Goal: Task Accomplishment & Management: Complete application form

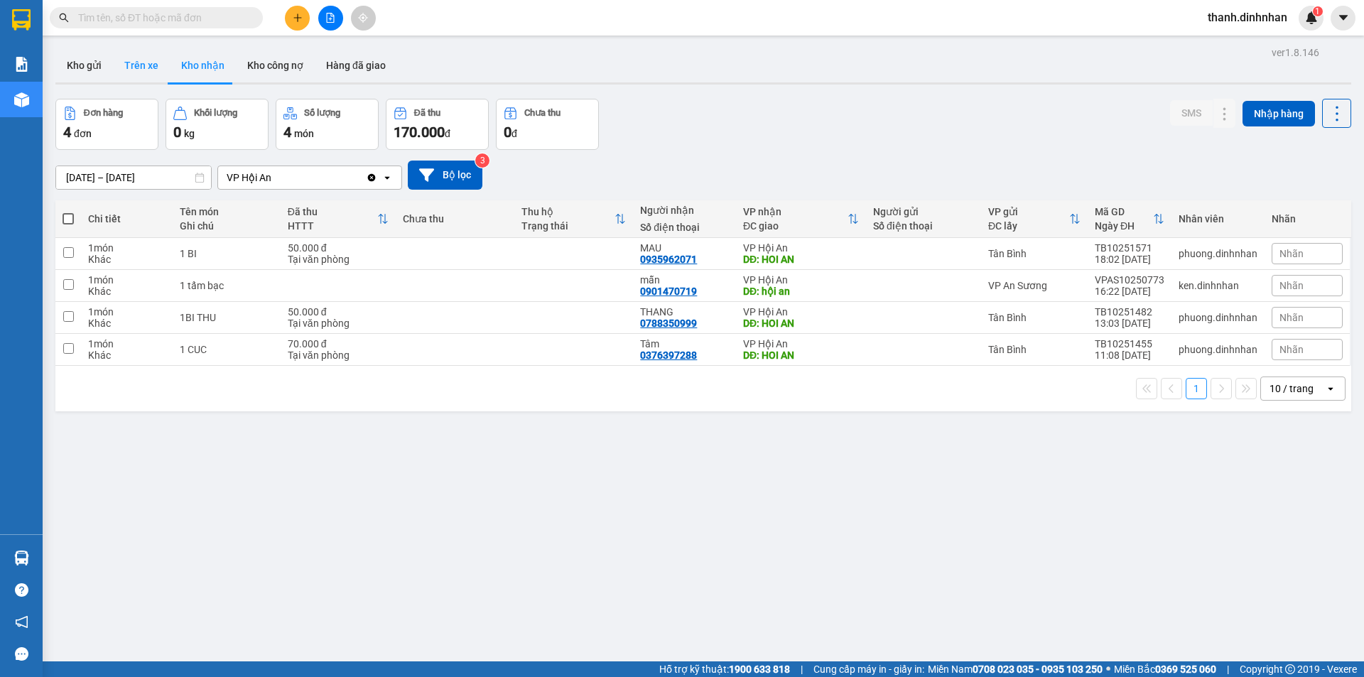
click at [155, 72] on button "Trên xe" at bounding box center [141, 65] width 57 height 34
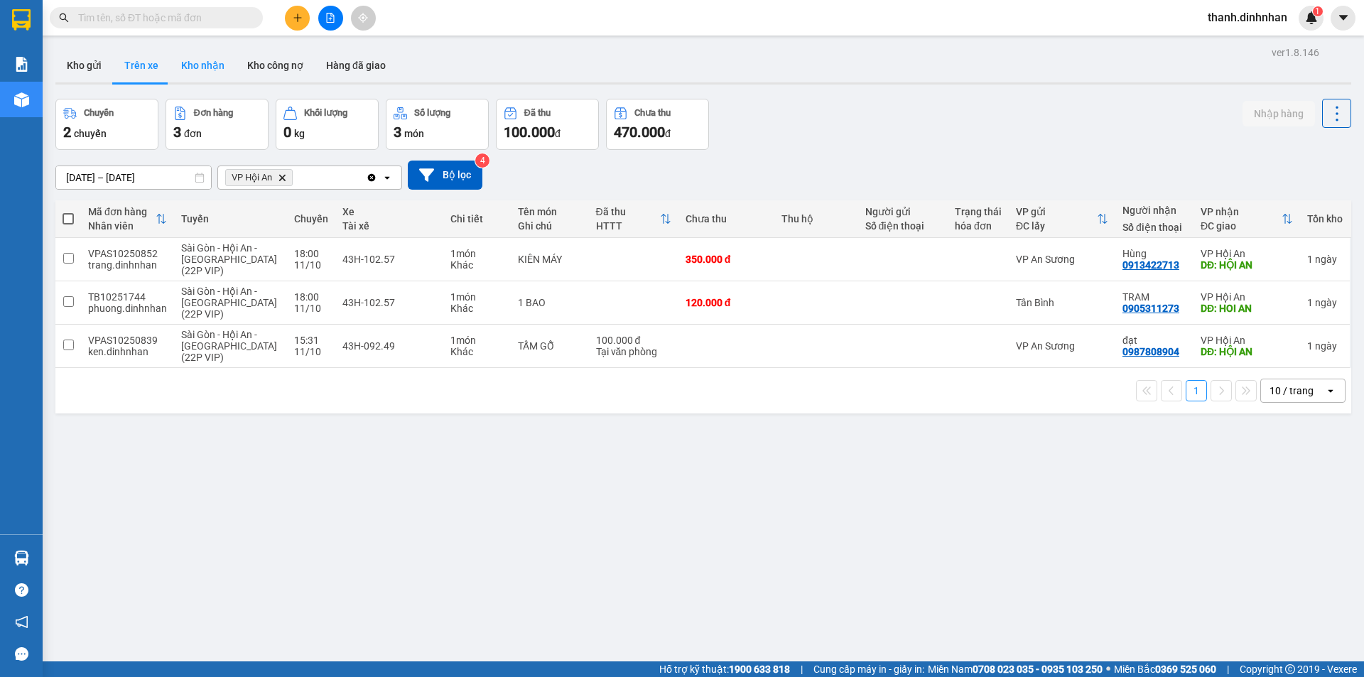
click at [197, 70] on button "Kho nhận" at bounding box center [203, 65] width 66 height 34
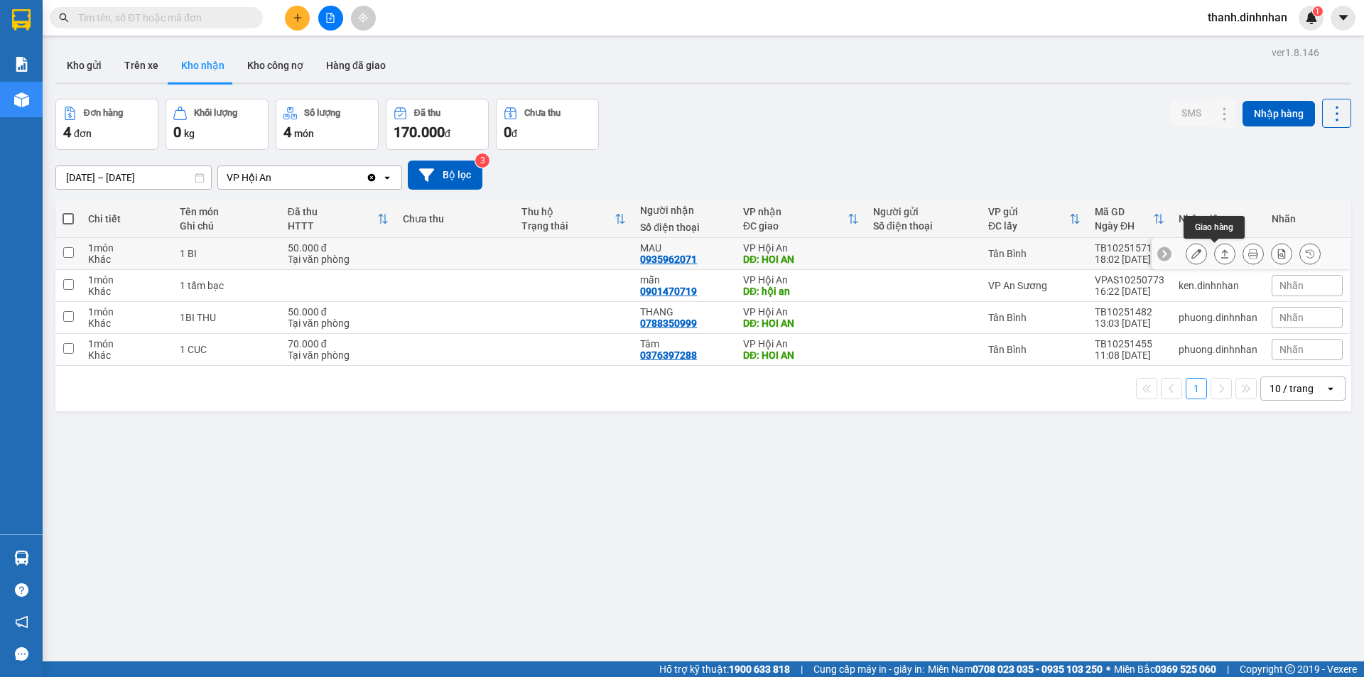
click at [1220, 256] on icon at bounding box center [1225, 254] width 10 height 10
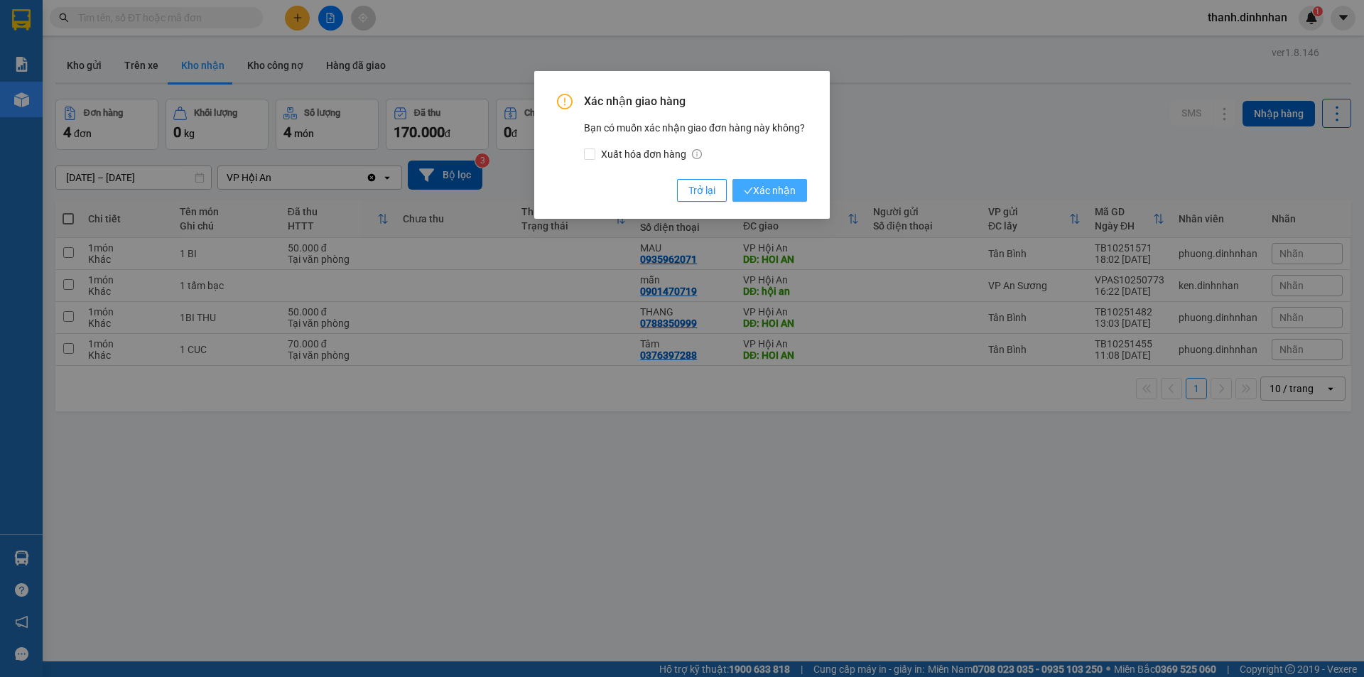
click at [764, 188] on span "Xác nhận" at bounding box center [770, 191] width 52 height 16
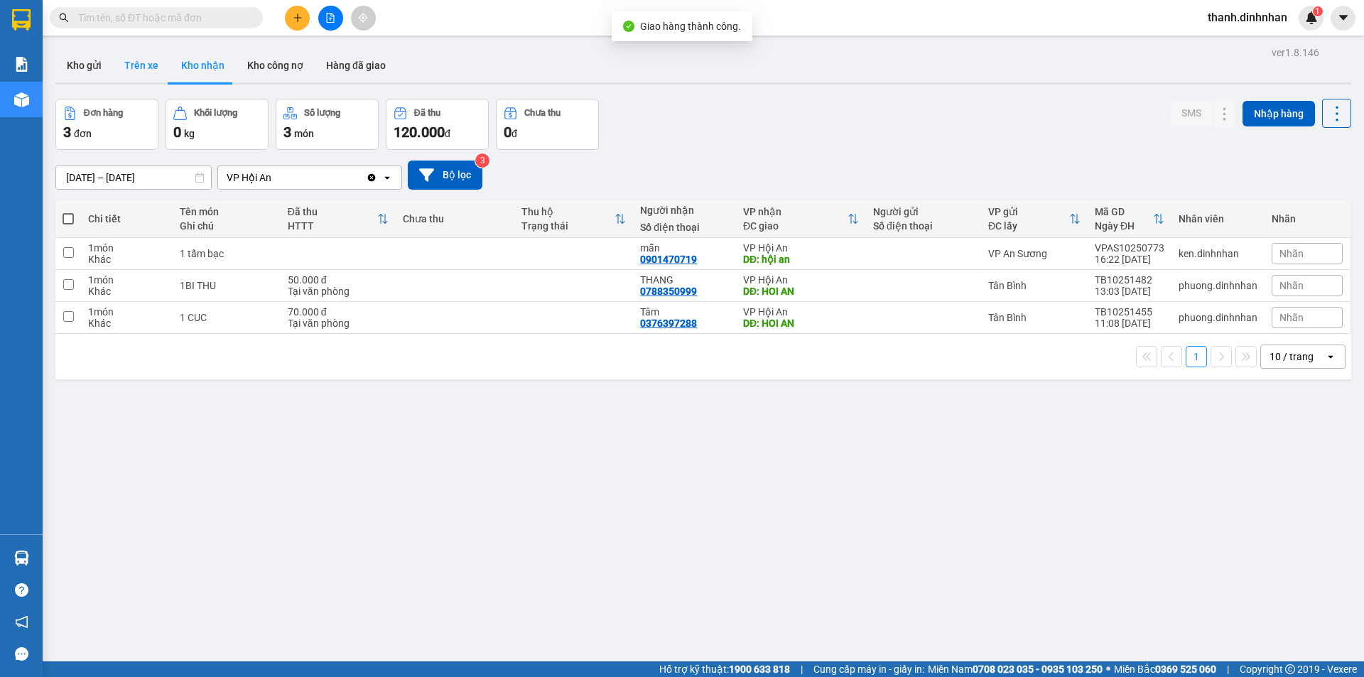
click at [141, 64] on button "Trên xe" at bounding box center [141, 65] width 57 height 34
type input "[DATE] – [DATE]"
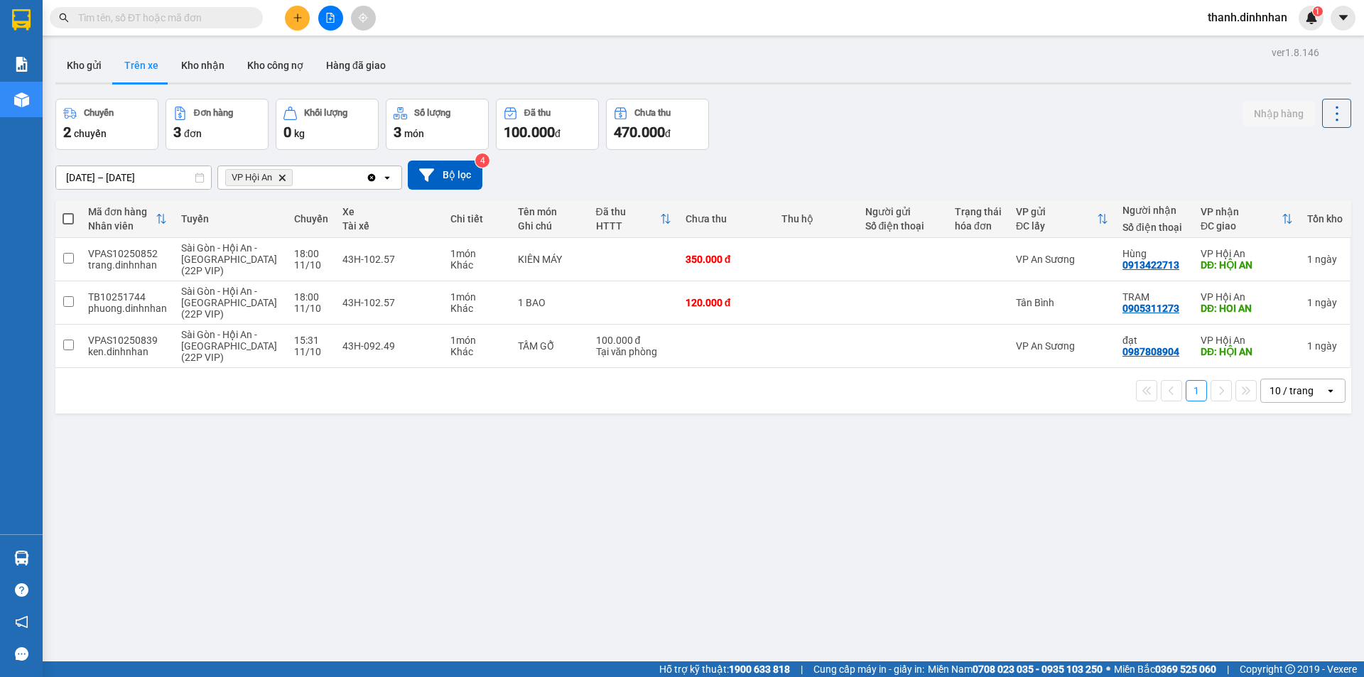
click at [203, 499] on div "ver 1.8.146 Kho gửi Trên xe Kho nhận Kho công nợ Hàng đã giao Chuyến 2 chuyến Đ…" at bounding box center [703, 381] width 1307 height 677
click at [74, 345] on td at bounding box center [68, 346] width 26 height 43
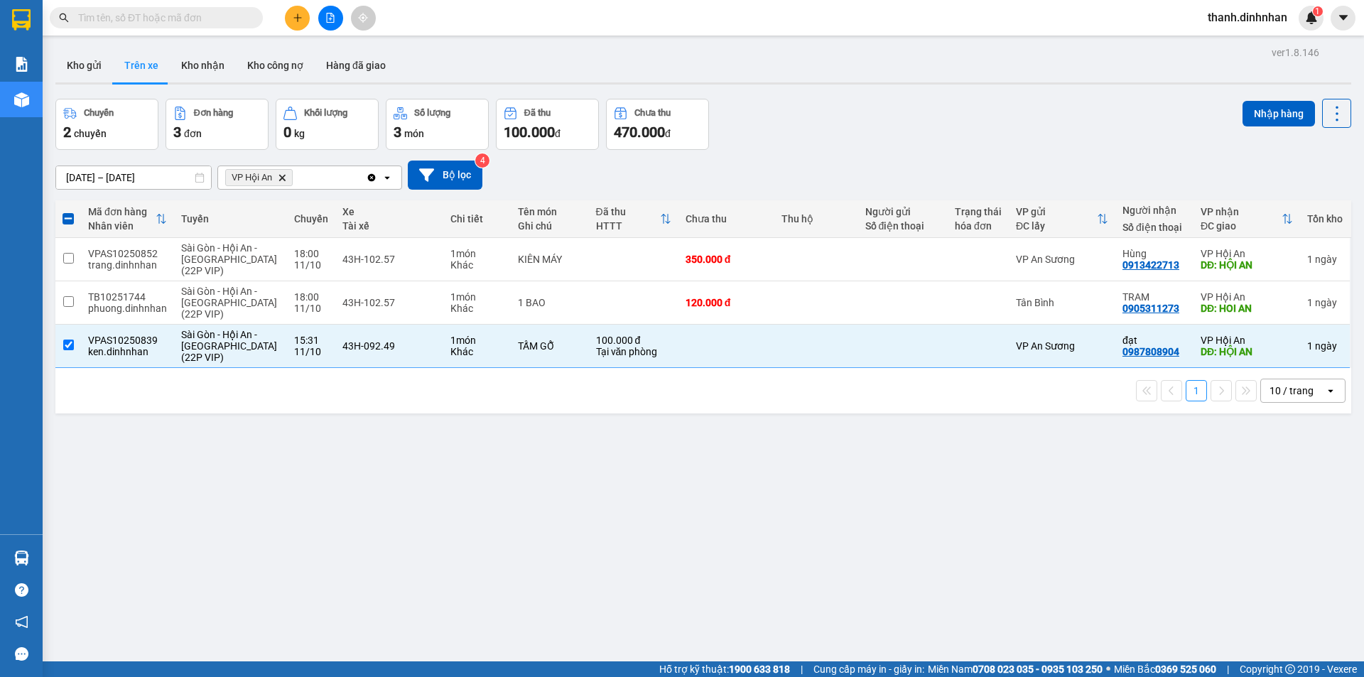
click at [1239, 93] on div "ver 1.8.146 Kho gửi Trên xe Kho nhận Kho công nợ Hàng đã giao Chuyến 2 chuyến Đ…" at bounding box center [703, 381] width 1307 height 677
click at [1242, 111] on button "Nhập hàng" at bounding box center [1278, 114] width 72 height 26
checkbox input "false"
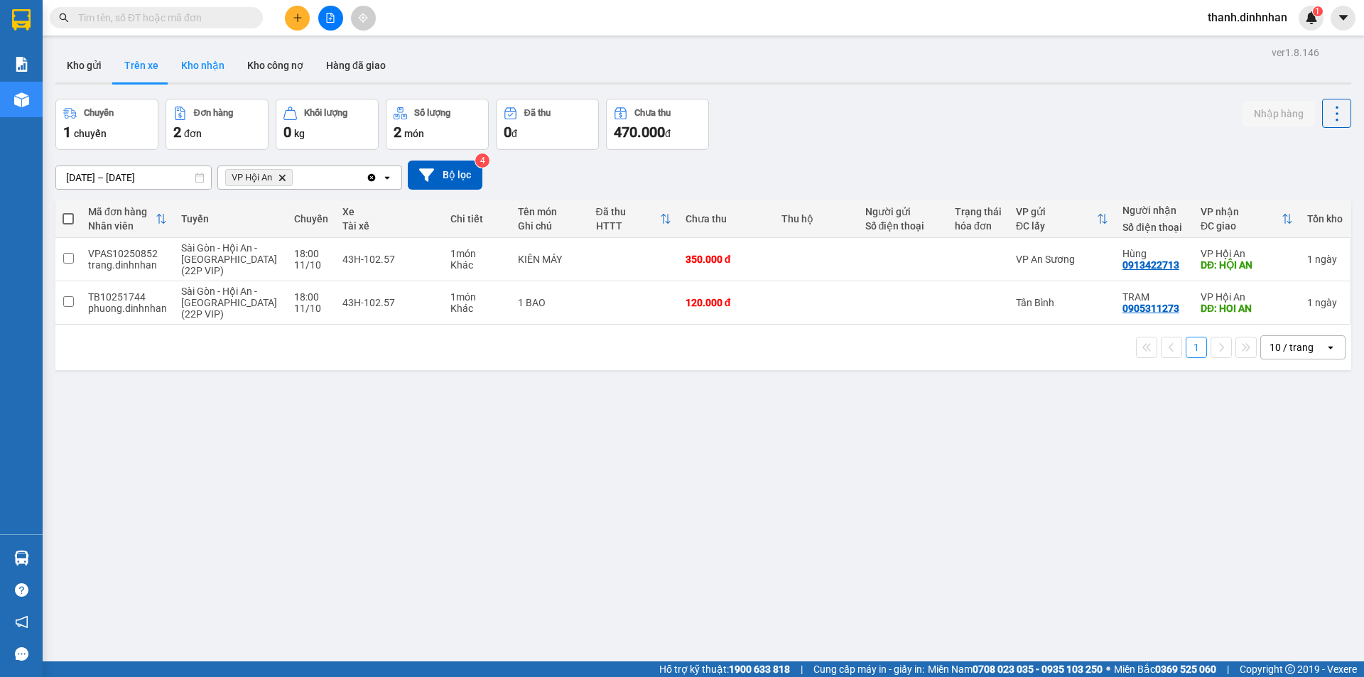
click at [202, 65] on button "Kho nhận" at bounding box center [203, 65] width 66 height 34
type input "[DATE] – [DATE]"
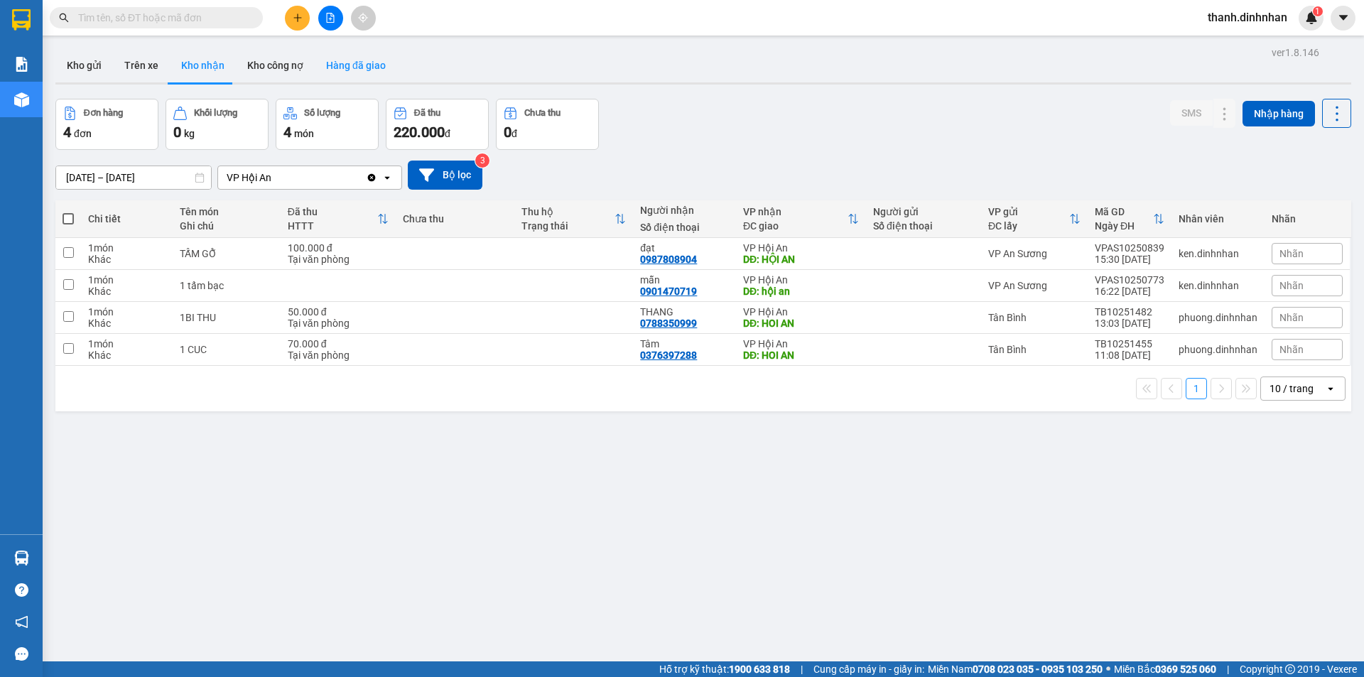
click at [372, 77] on button "Hàng đã giao" at bounding box center [356, 65] width 82 height 34
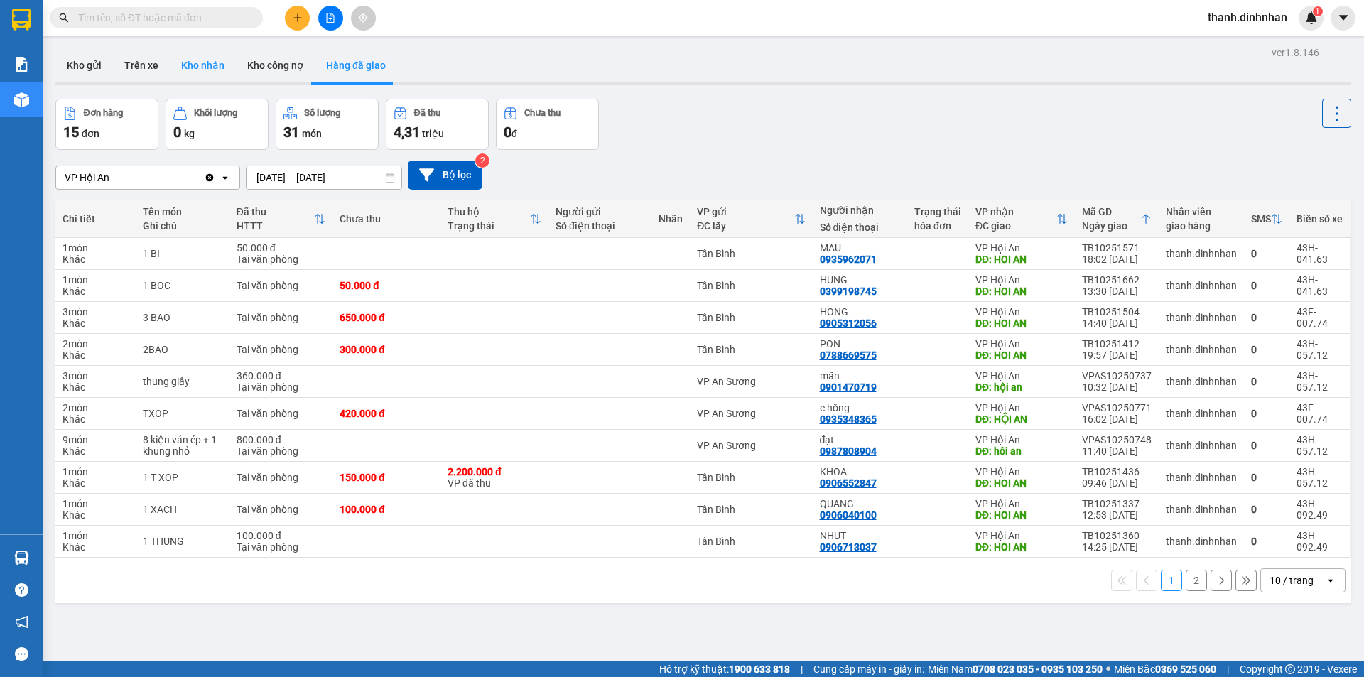
click at [190, 63] on button "Kho nhận" at bounding box center [203, 65] width 66 height 34
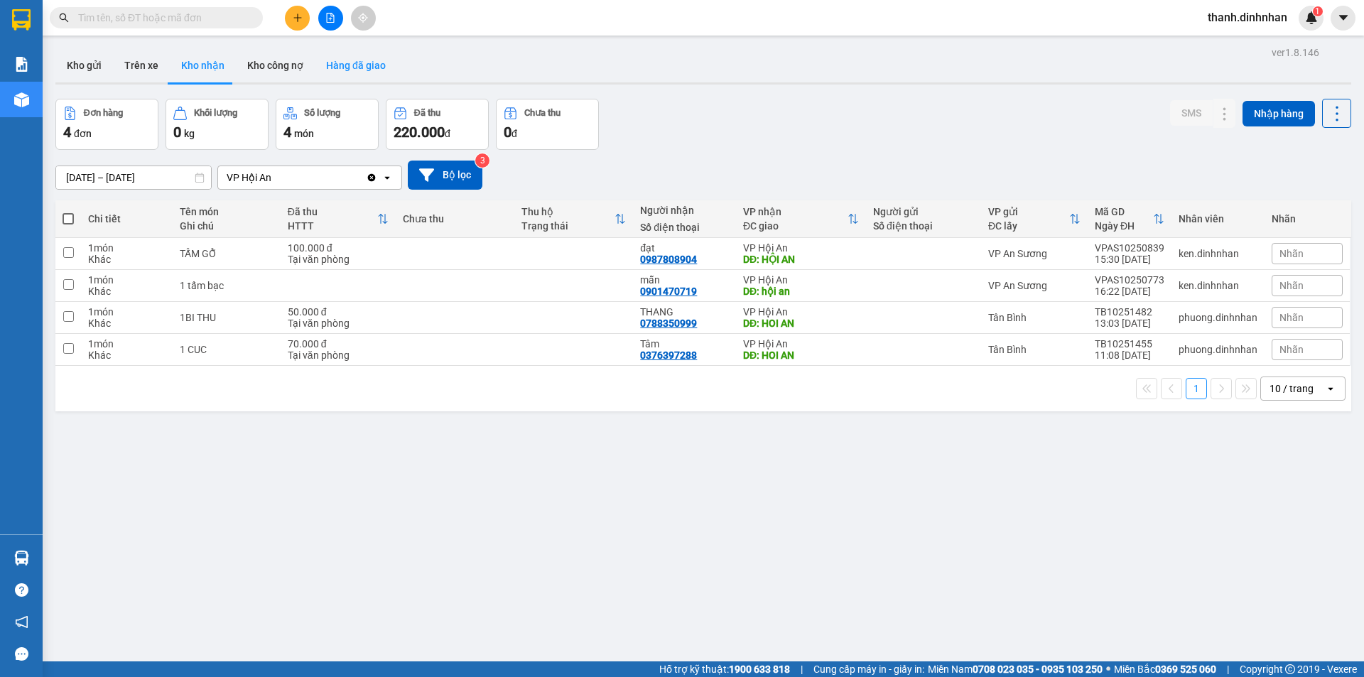
click at [357, 70] on button "Hàng đã giao" at bounding box center [356, 65] width 82 height 34
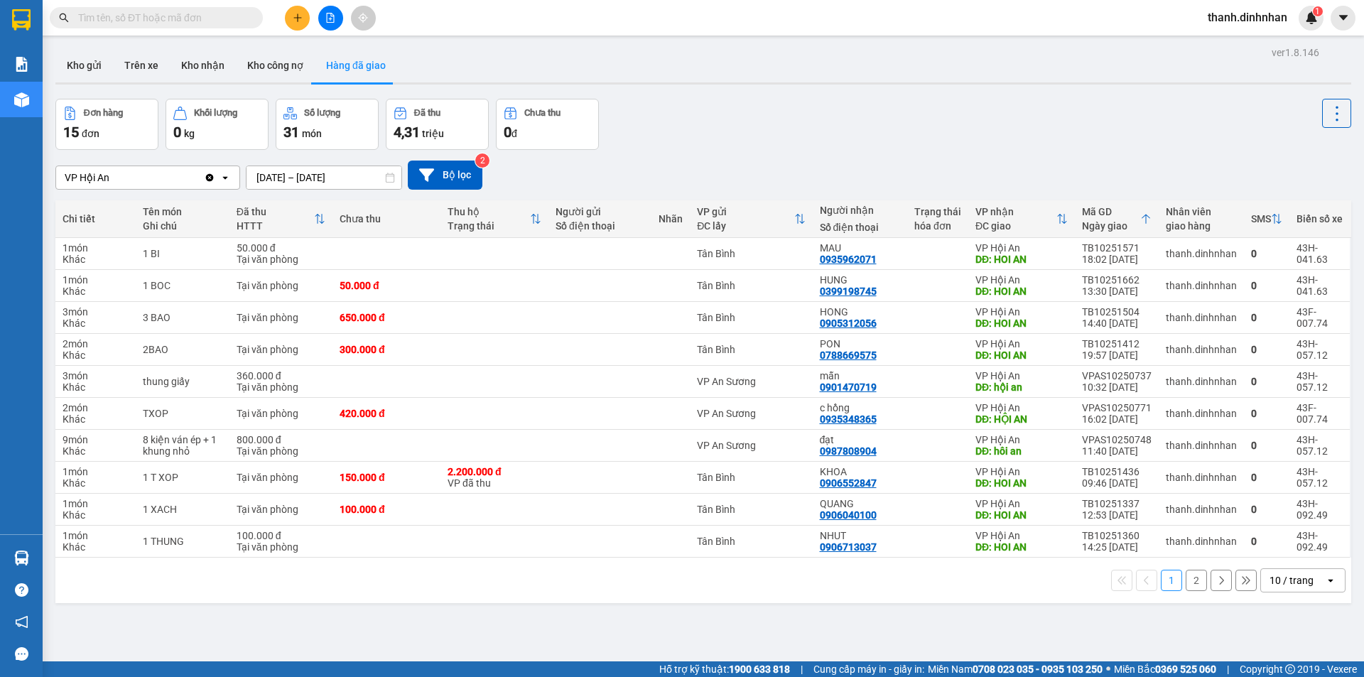
click at [286, 181] on input "[DATE] – [DATE]" at bounding box center [323, 177] width 155 height 23
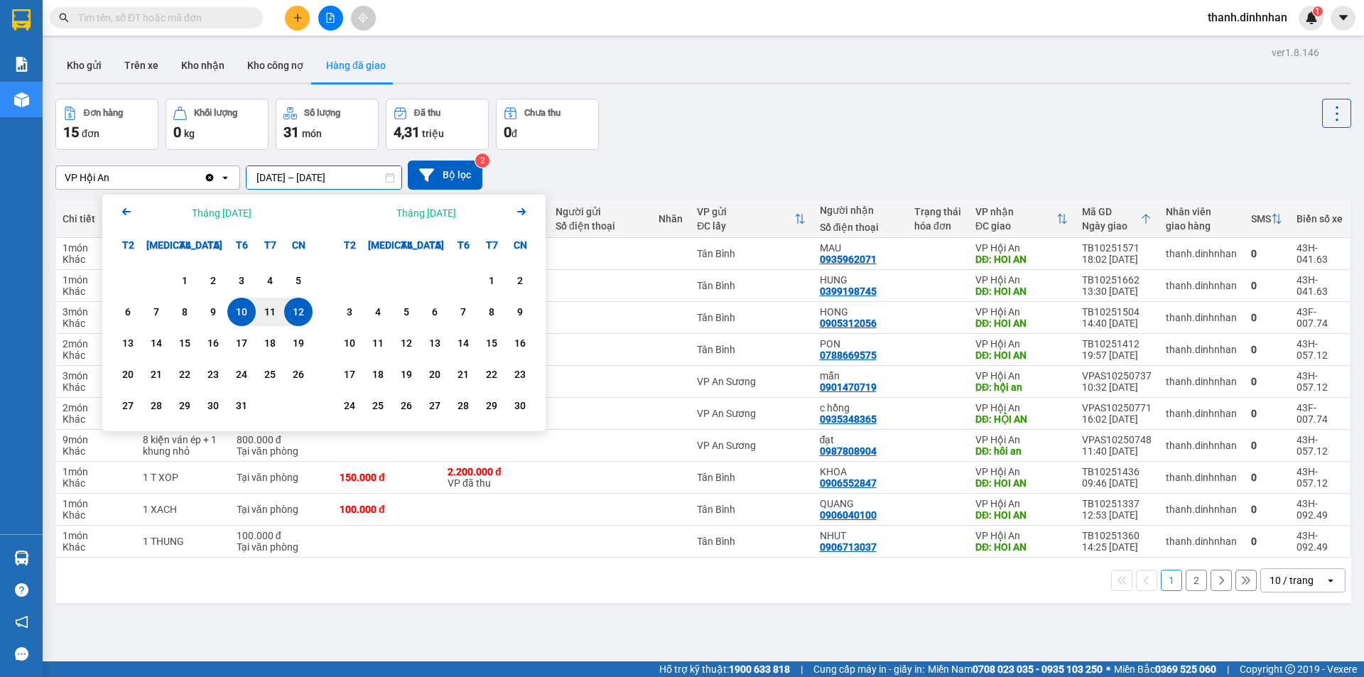
click at [291, 312] on div "12" at bounding box center [298, 311] width 20 height 17
type input "[DATE] – [DATE]"
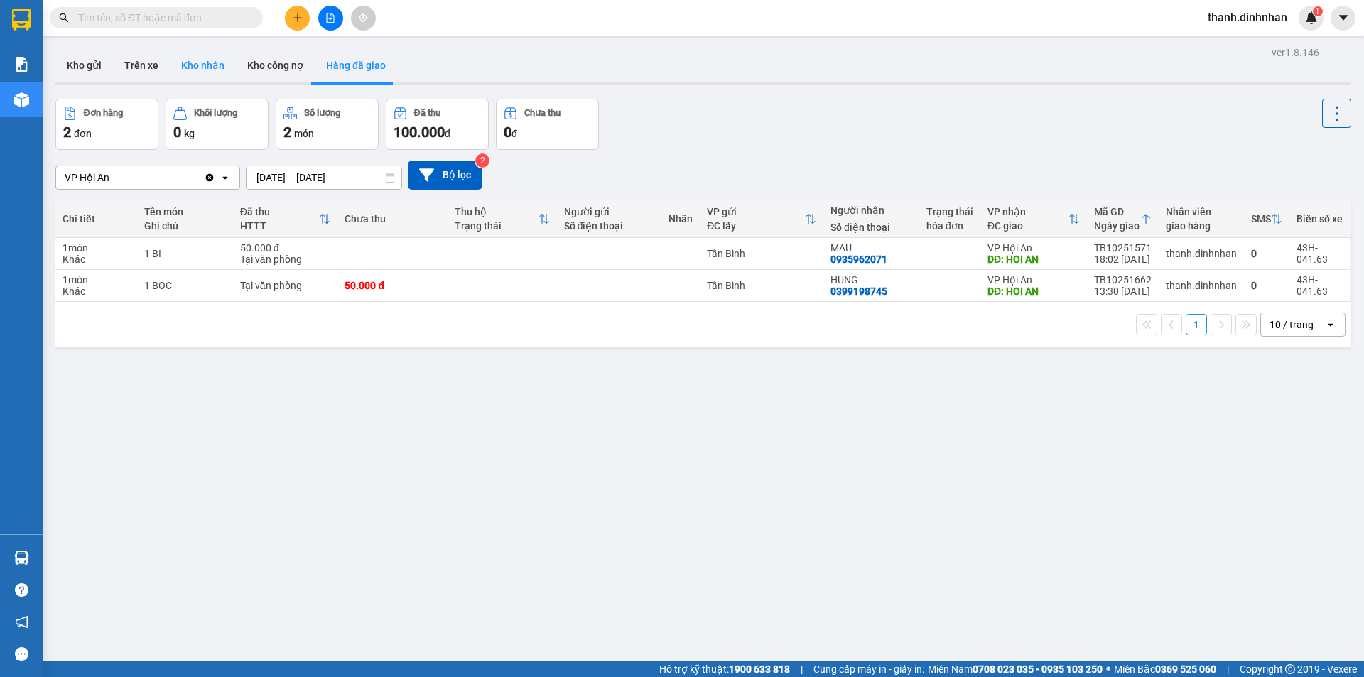
click at [212, 75] on button "Kho nhận" at bounding box center [203, 65] width 66 height 34
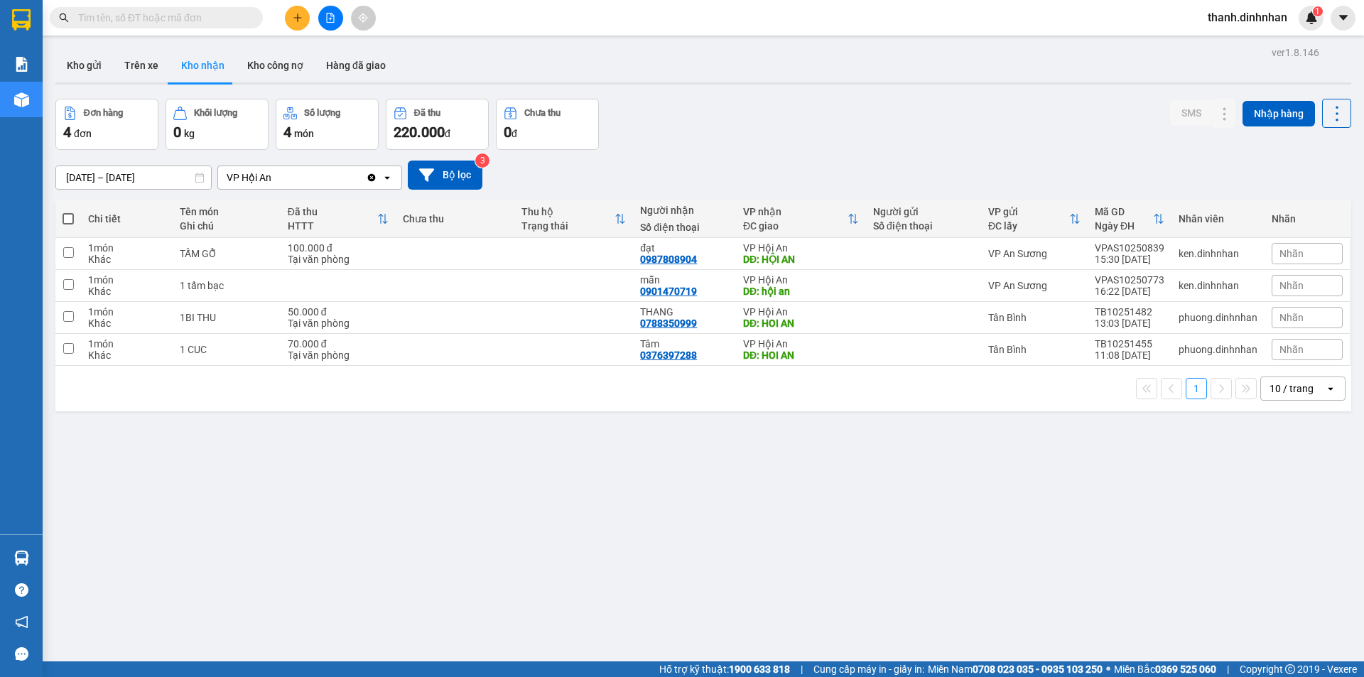
click at [402, 538] on div "ver 1.8.146 Kho gửi Trên xe Kho nhận Kho công nợ Hàng đã giao Đơn hàng 4 đơn Kh…" at bounding box center [703, 381] width 1307 height 677
click at [80, 63] on button "Kho gửi" at bounding box center [84, 65] width 58 height 34
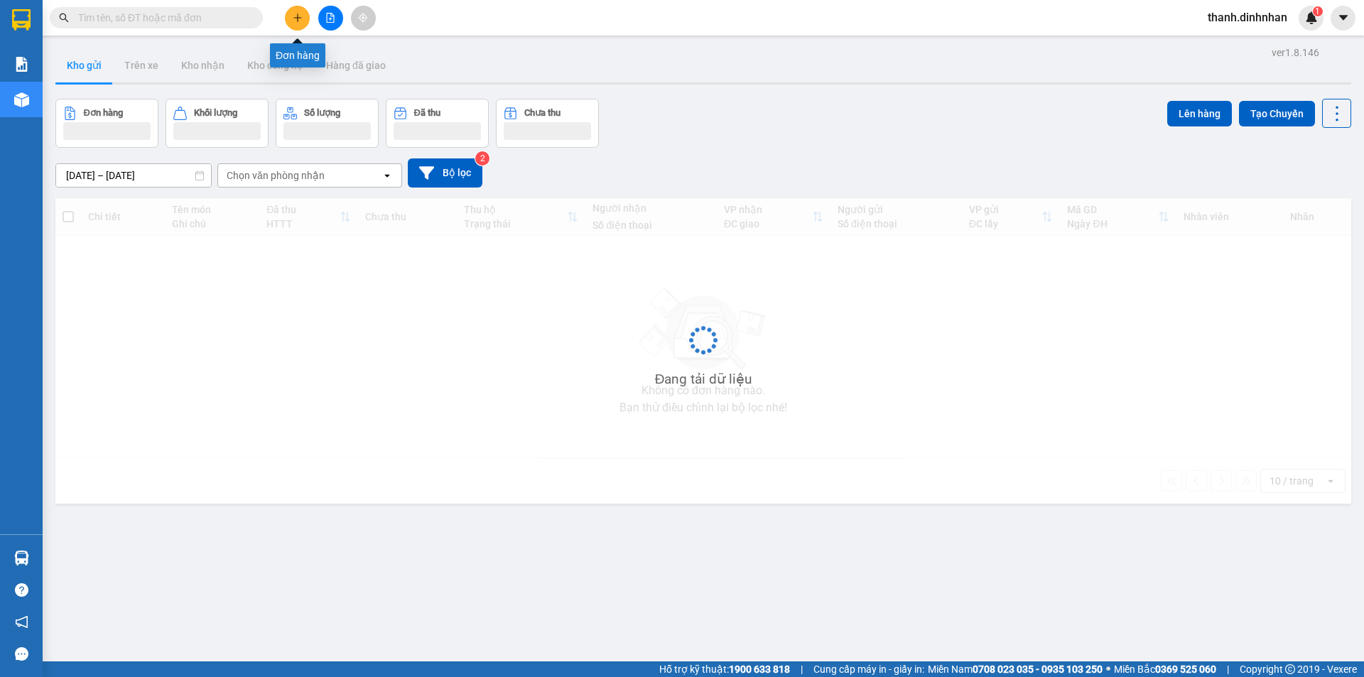
click at [289, 20] on button at bounding box center [297, 18] width 25 height 25
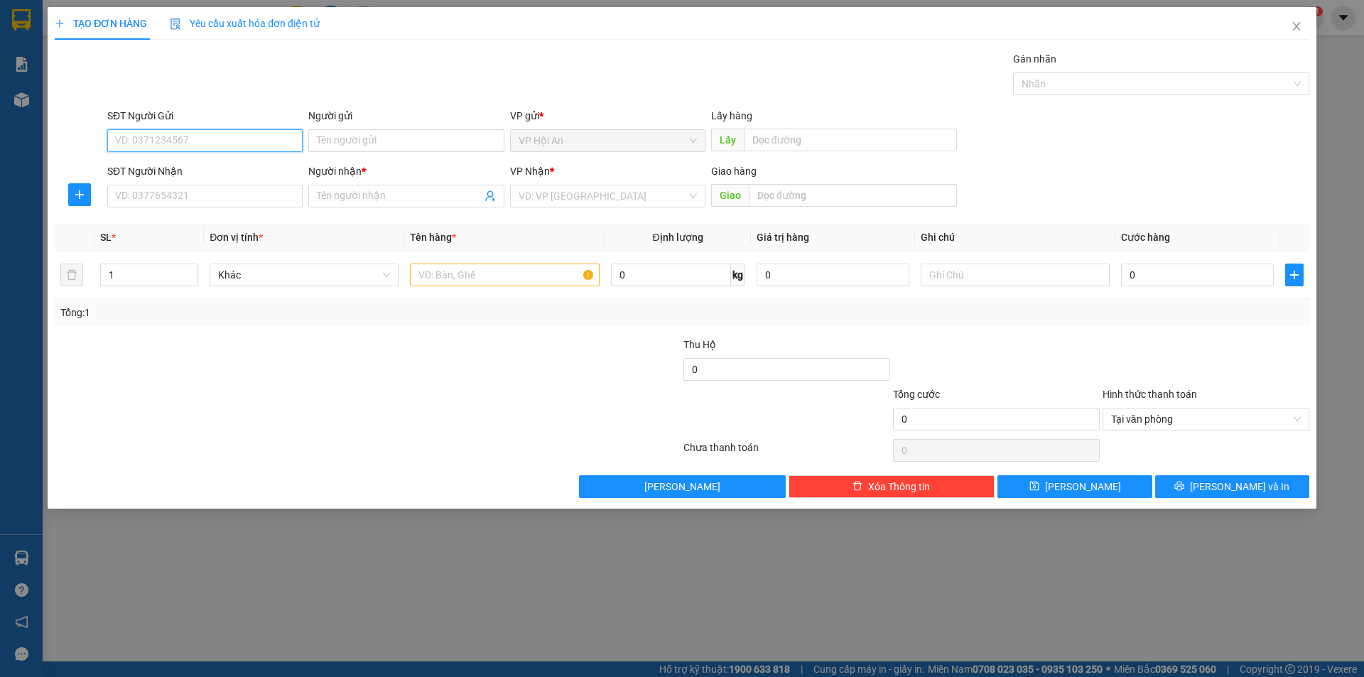
click at [193, 141] on input "SĐT Người Gửi" at bounding box center [204, 140] width 195 height 23
type input "0914083061"
drag, startPoint x: 243, startPoint y: 175, endPoint x: 233, endPoint y: 175, distance: 9.9
click at [242, 175] on div "0914083061 - [PERSON_NAME]" at bounding box center [205, 169] width 178 height 16
type input "cô vân"
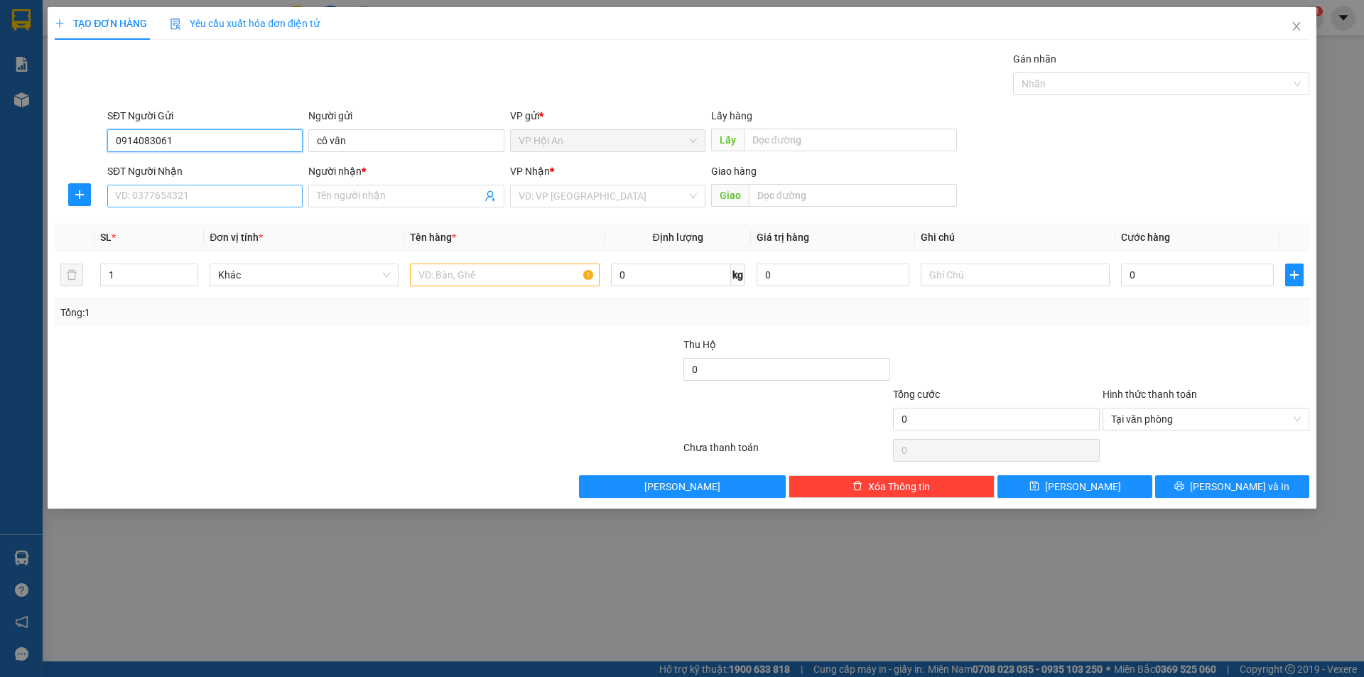
type input "0914083061"
click at [168, 203] on input "SĐT Người Nhận" at bounding box center [204, 196] width 195 height 23
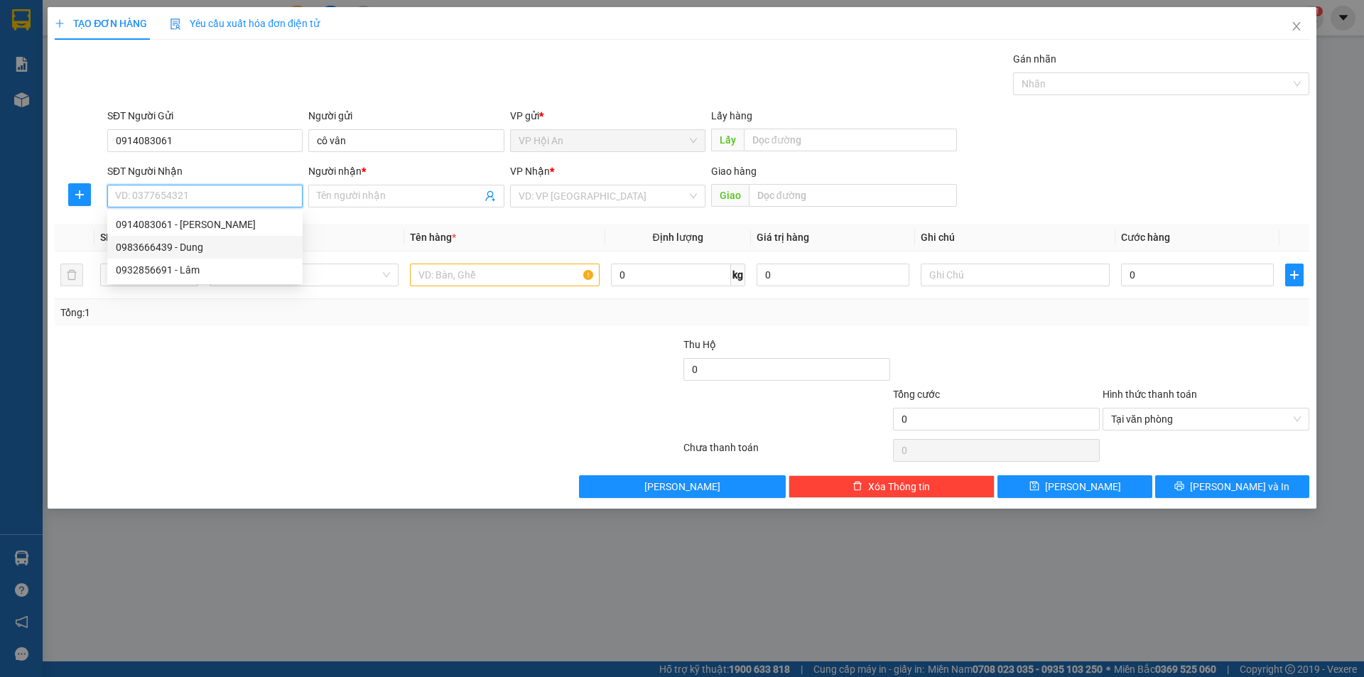
click at [170, 253] on div "0983666439 - Dung" at bounding box center [205, 247] width 178 height 16
type input "0983666439"
type input "Dung"
click at [450, 275] on input "text" at bounding box center [504, 275] width 189 height 23
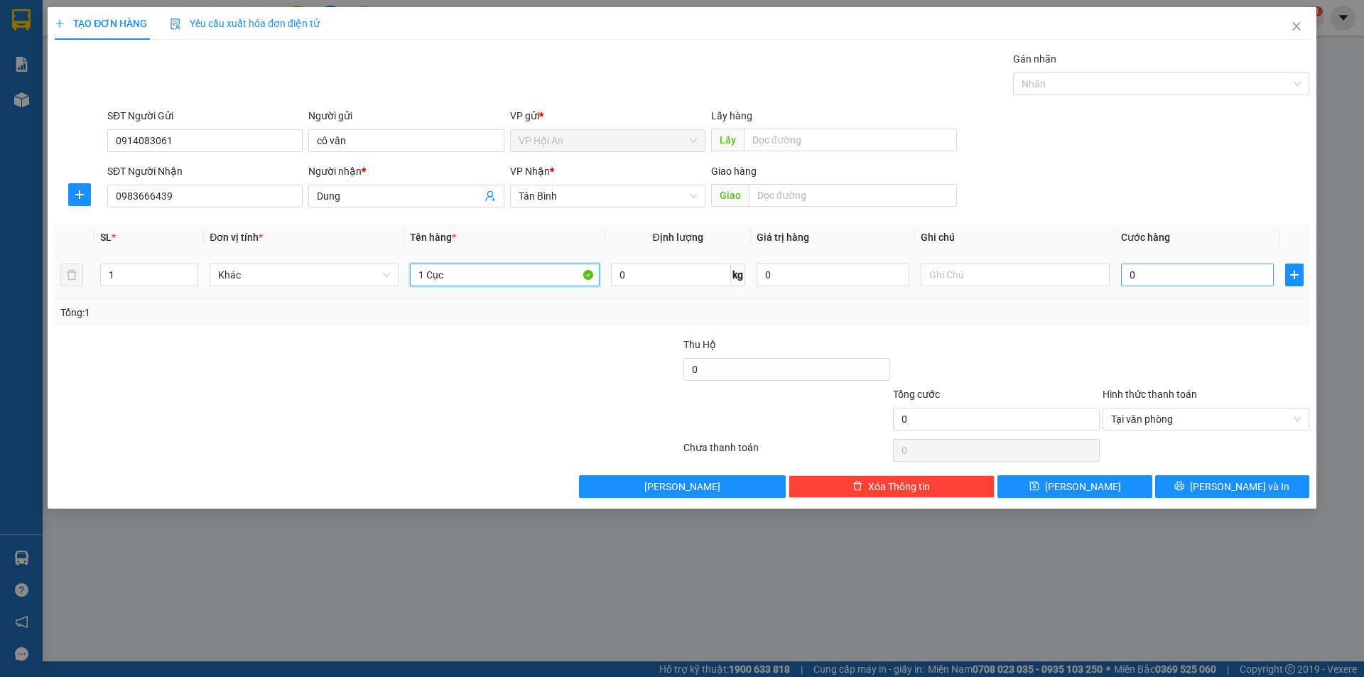
type input "1 Cục"
click at [1161, 276] on input "0" at bounding box center [1197, 275] width 153 height 23
type input "8"
type input "80"
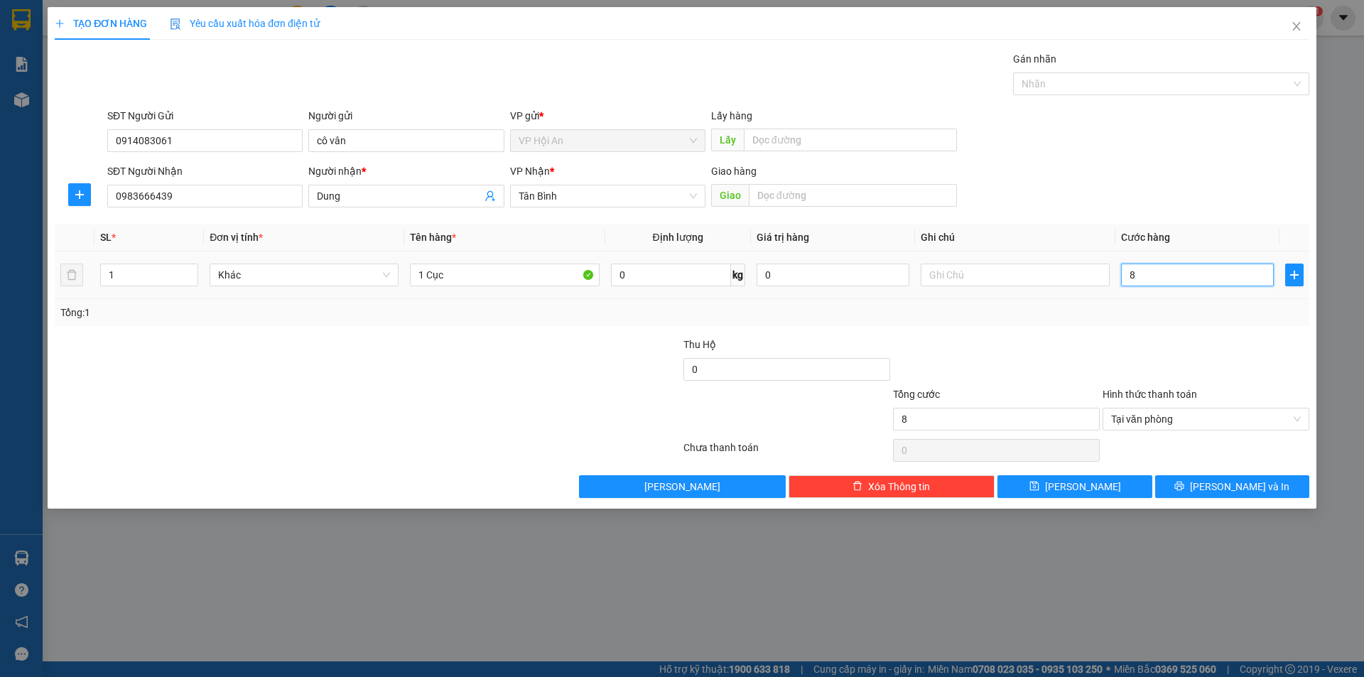
type input "80"
type input "800"
type input "8.000"
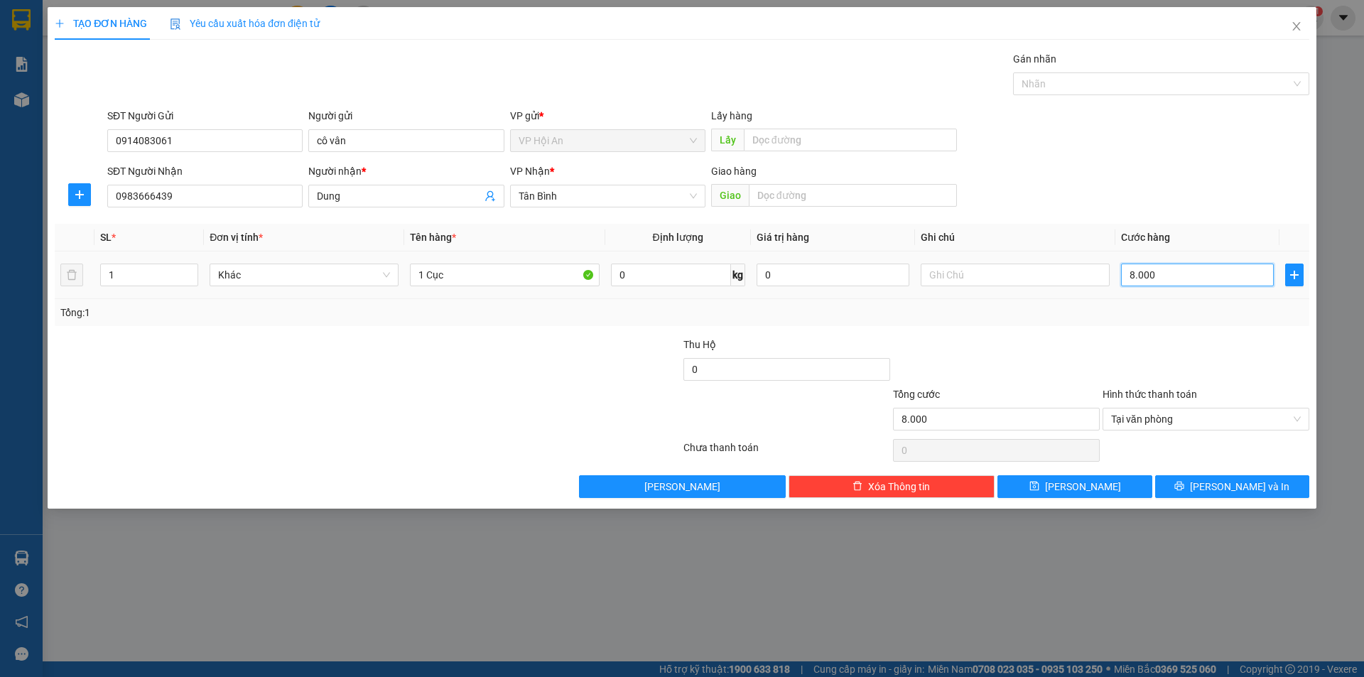
type input "80.000"
click at [1055, 497] on button "[PERSON_NAME]" at bounding box center [1074, 486] width 154 height 23
type input "0"
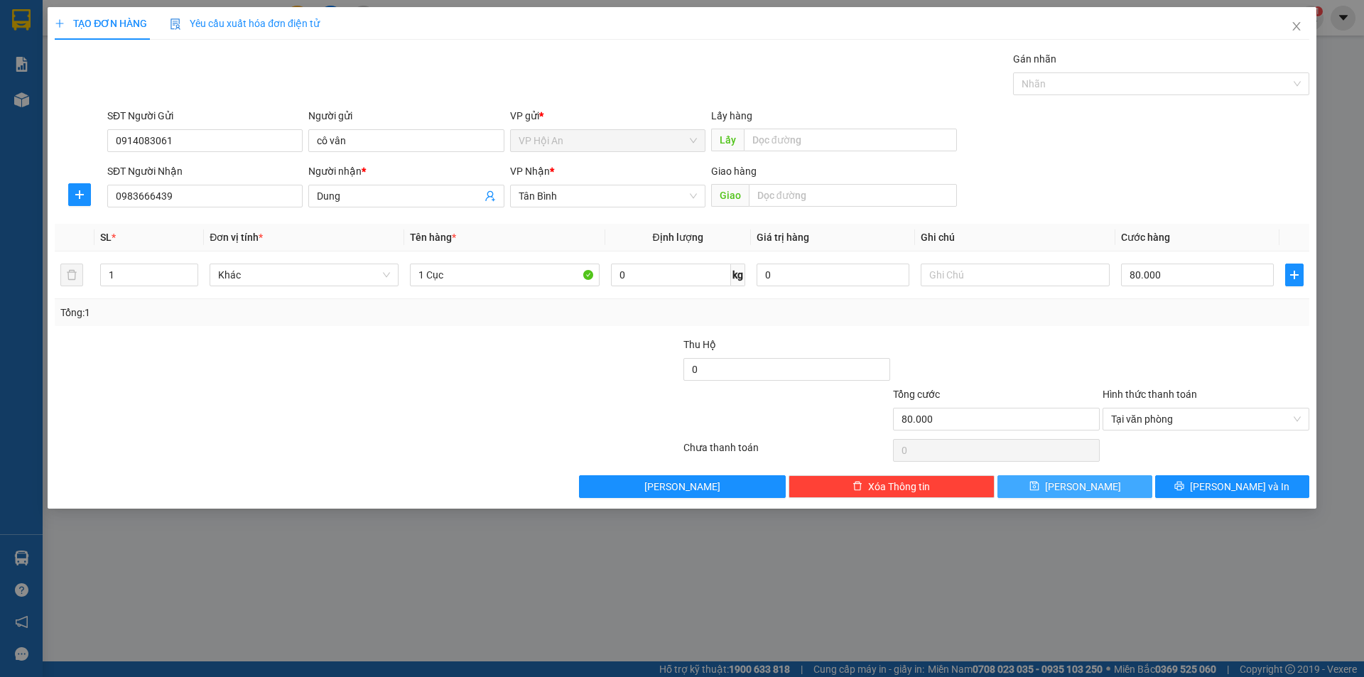
type input "0"
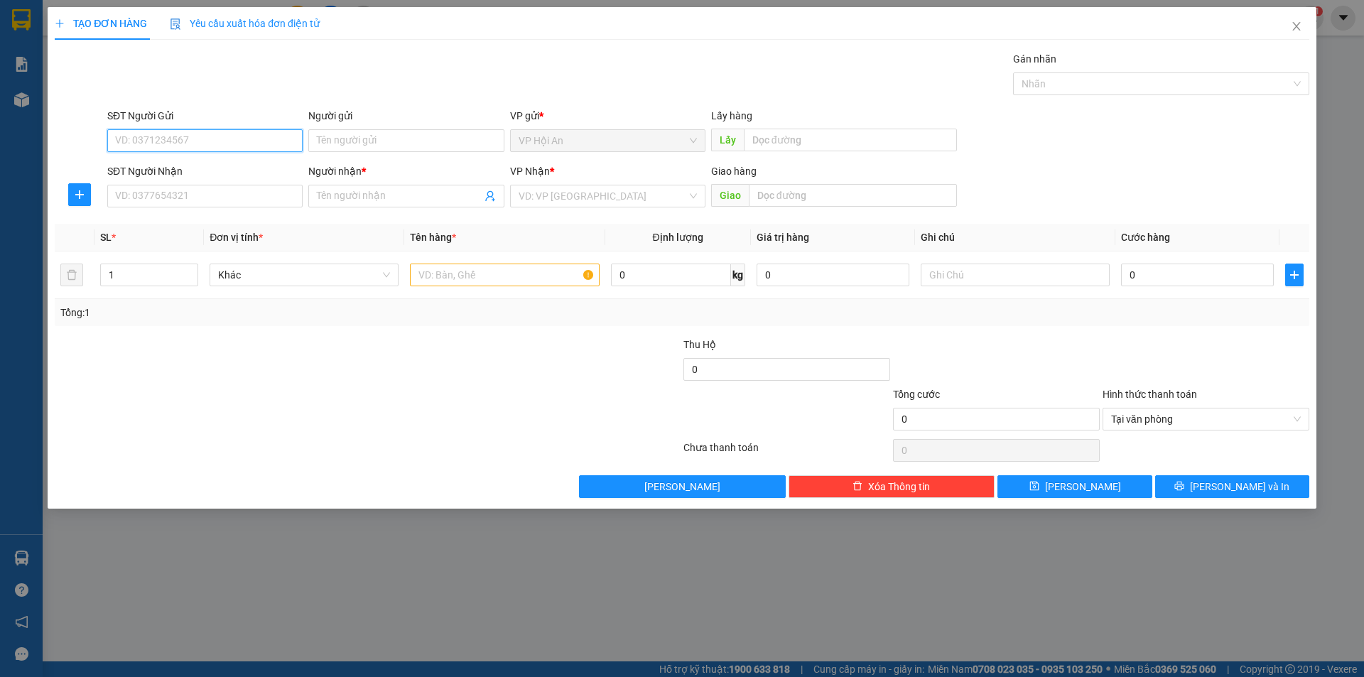
click at [166, 142] on input "SĐT Người Gửi" at bounding box center [204, 140] width 195 height 23
type input "0914083061"
drag, startPoint x: 234, startPoint y: 170, endPoint x: 220, endPoint y: 189, distance: 23.3
click at [234, 170] on div "0914083061 - [PERSON_NAME]" at bounding box center [205, 169] width 178 height 16
type input "cô vân"
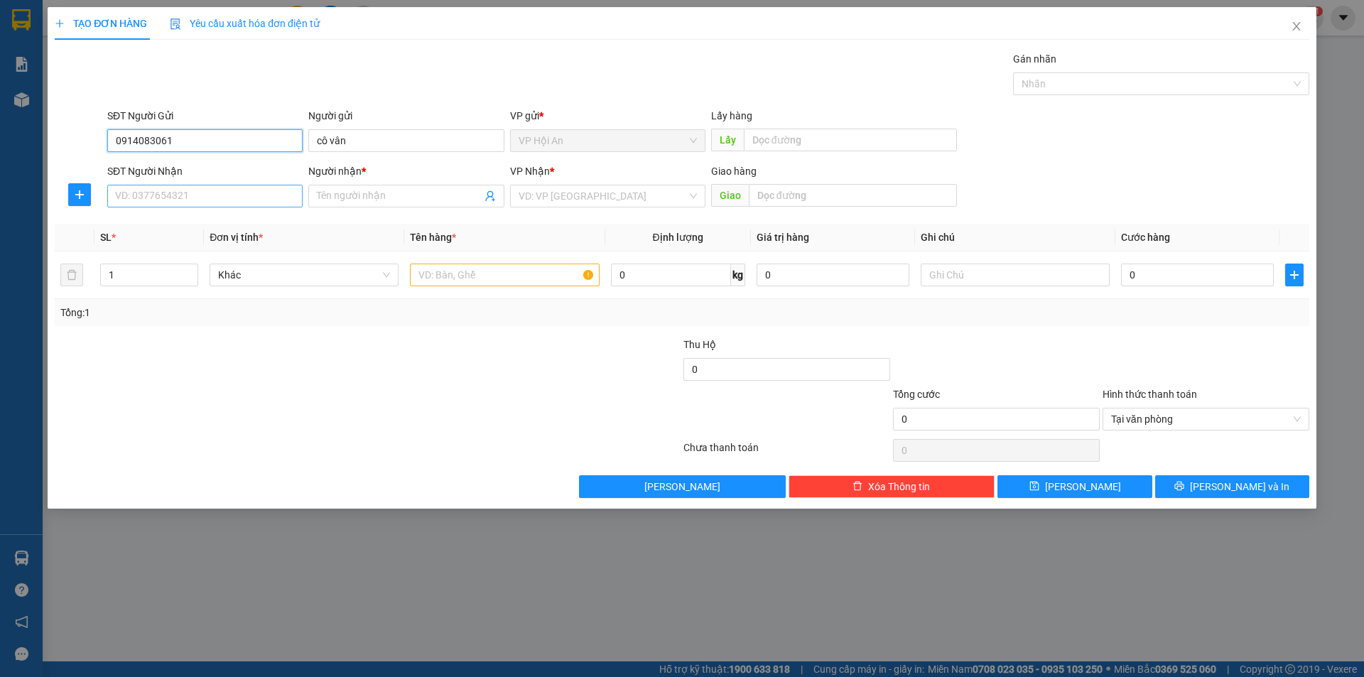
type input "0914083061"
click at [210, 197] on input "SĐT Người Nhận" at bounding box center [204, 196] width 195 height 23
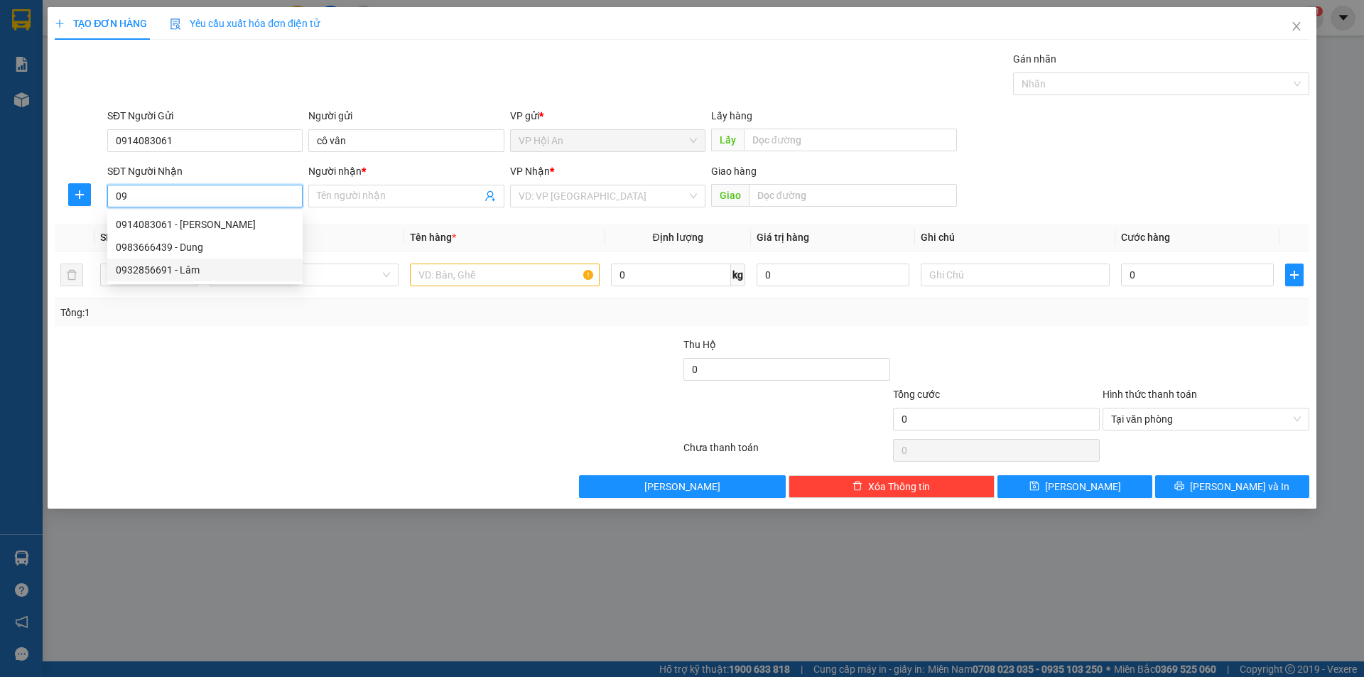
click at [151, 267] on div "0932856691 - Lâm" at bounding box center [205, 270] width 178 height 16
type input "0932856691"
type input "Lâm"
type input "0932856691"
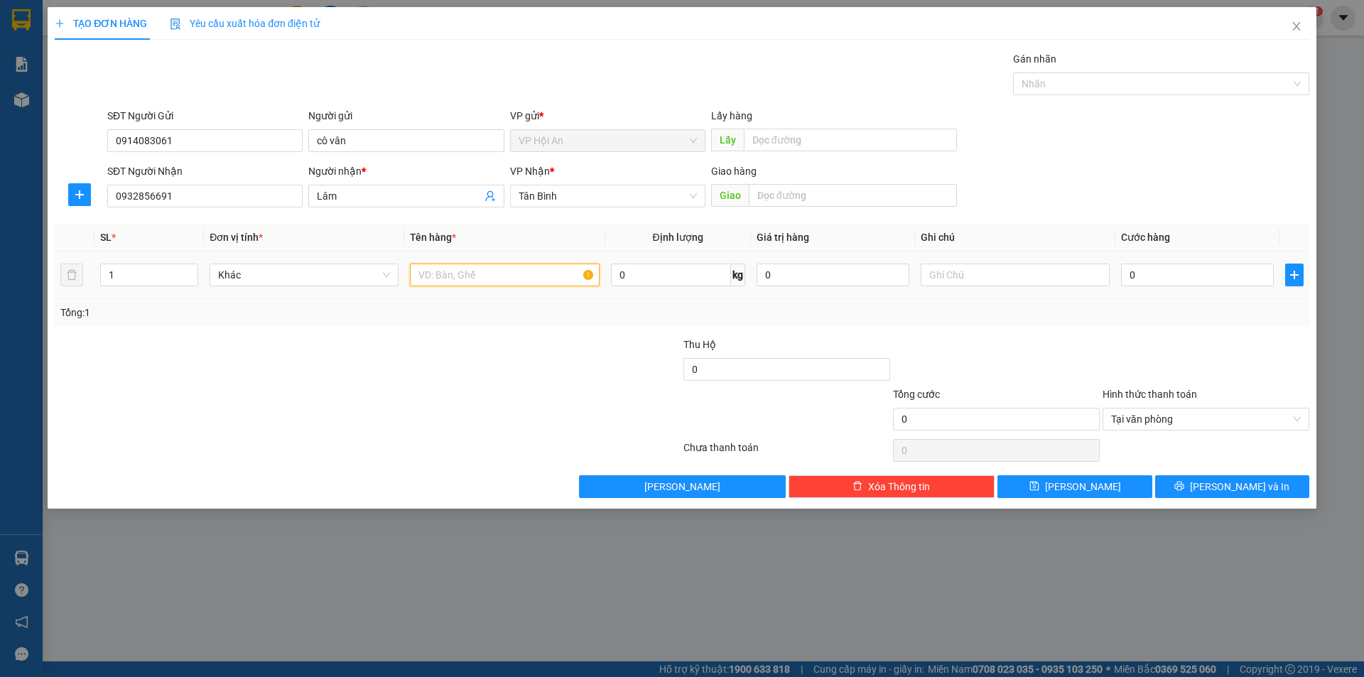
click at [480, 274] on input "text" at bounding box center [504, 275] width 189 height 23
type input "1 Cục"
click at [1154, 280] on input "0" at bounding box center [1197, 275] width 153 height 23
type input "8"
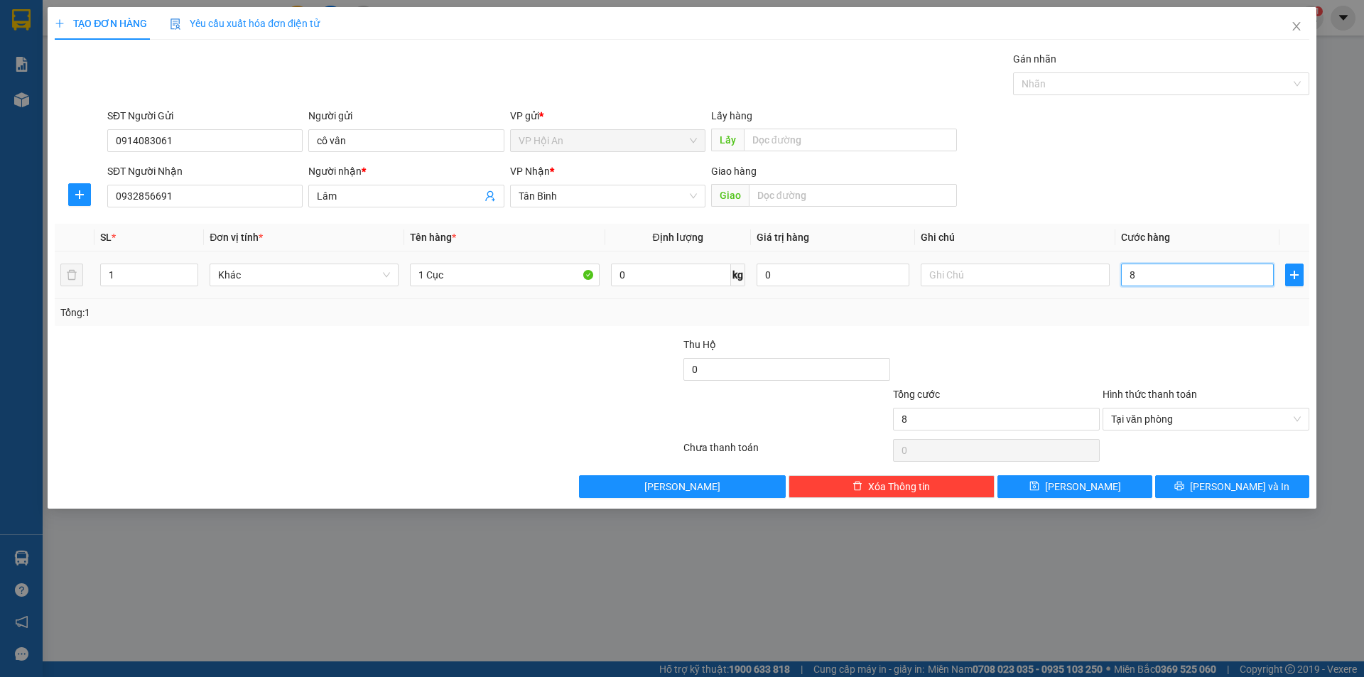
type input "80"
type input "800"
type input "8.000"
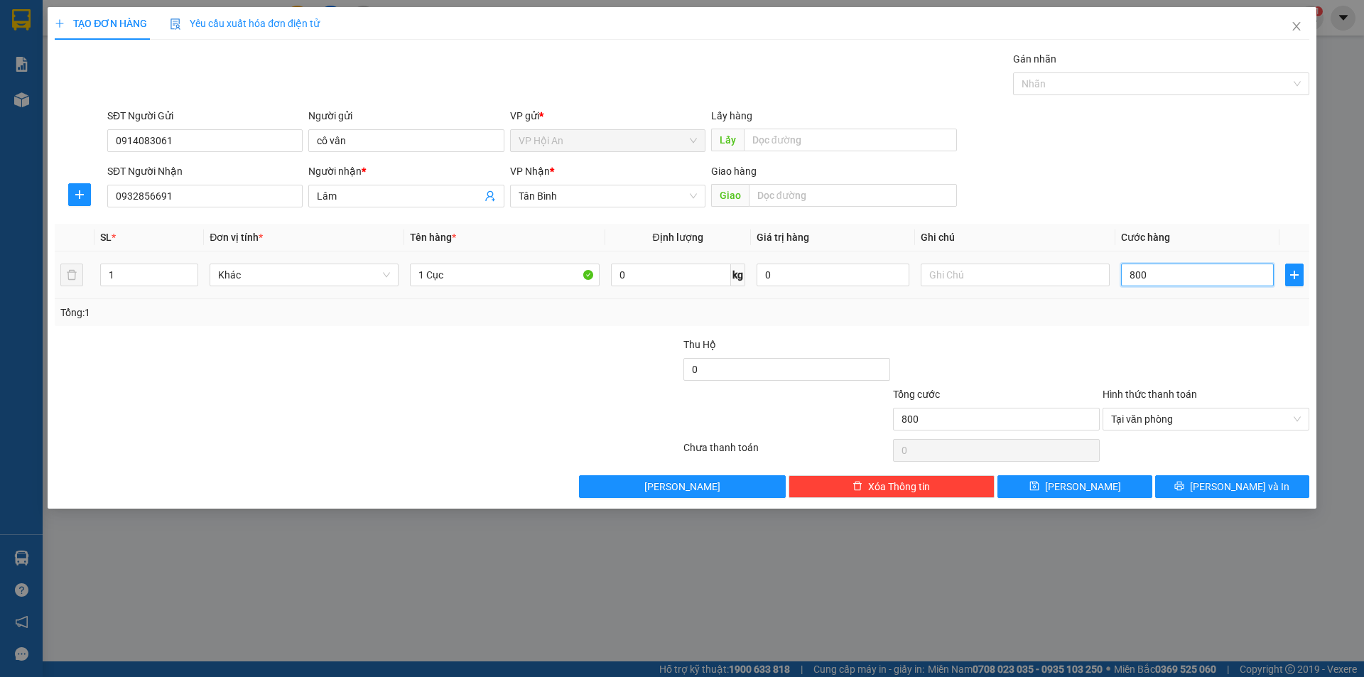
type input "8.000"
type input "80.000"
click at [1039, 490] on button "[PERSON_NAME]" at bounding box center [1074, 486] width 154 height 23
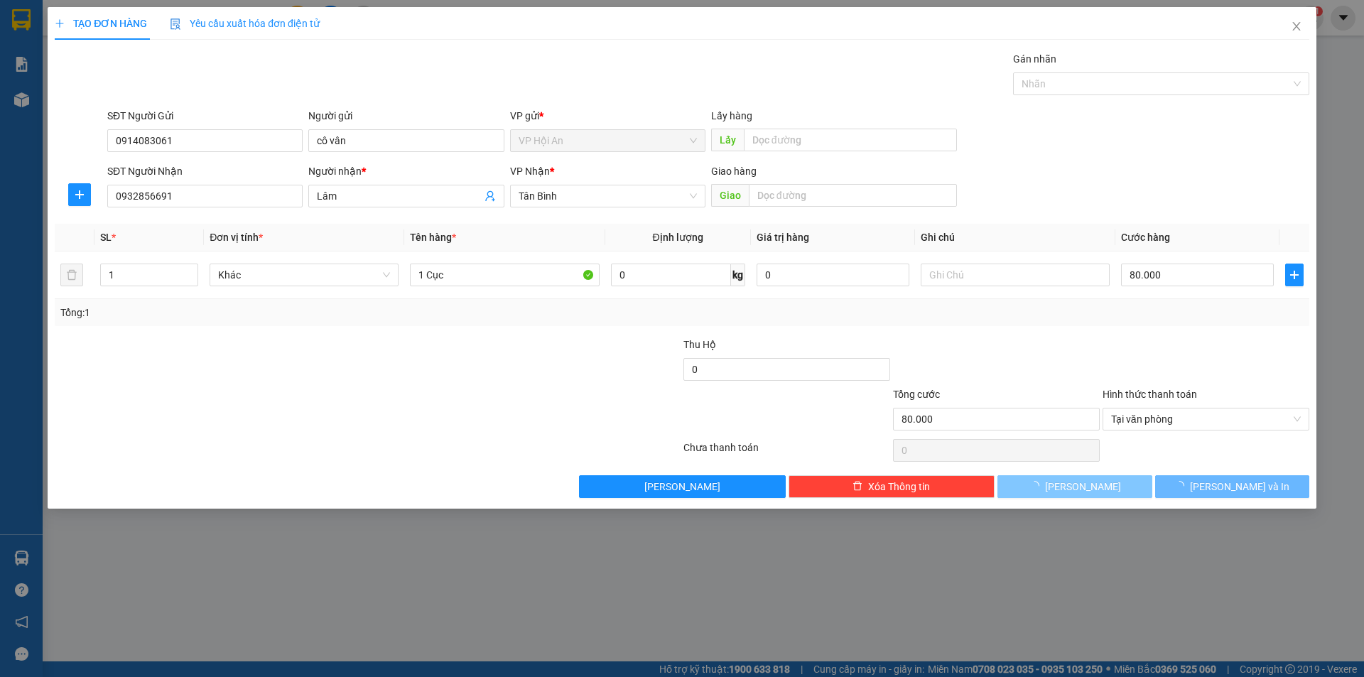
type input "0"
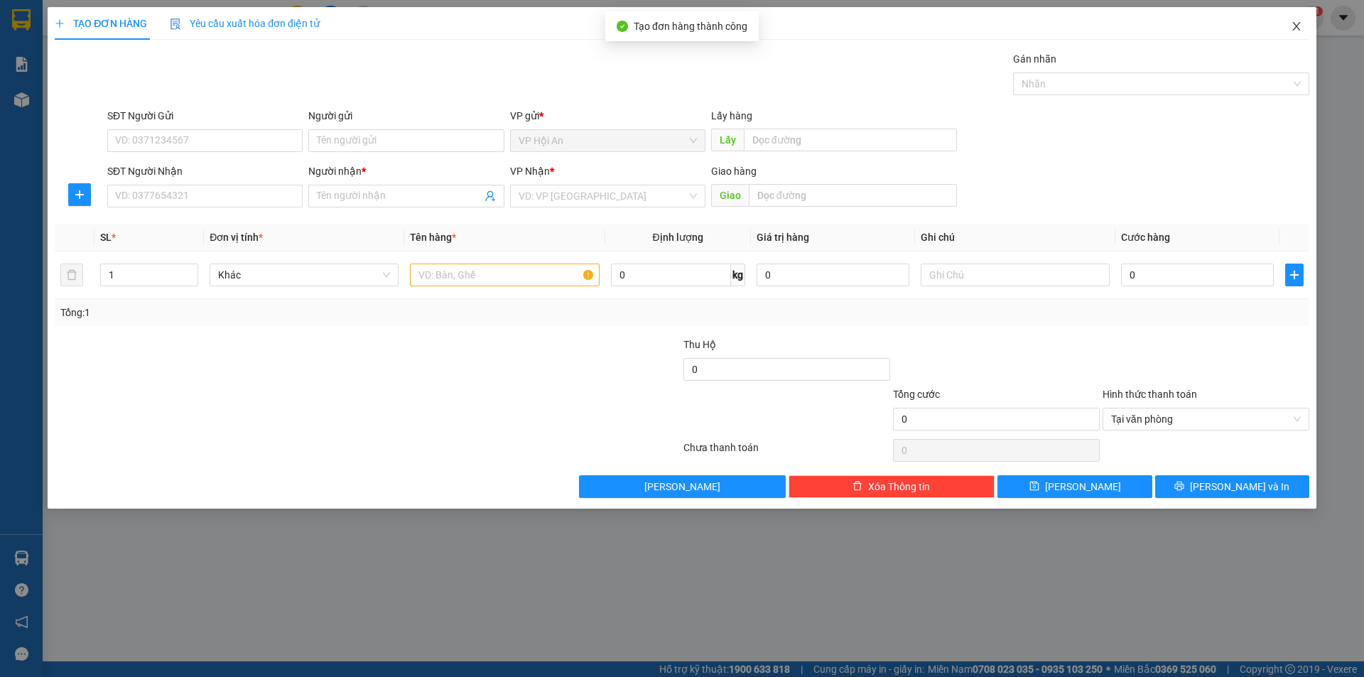
click at [1298, 26] on icon "close" at bounding box center [1296, 26] width 11 height 11
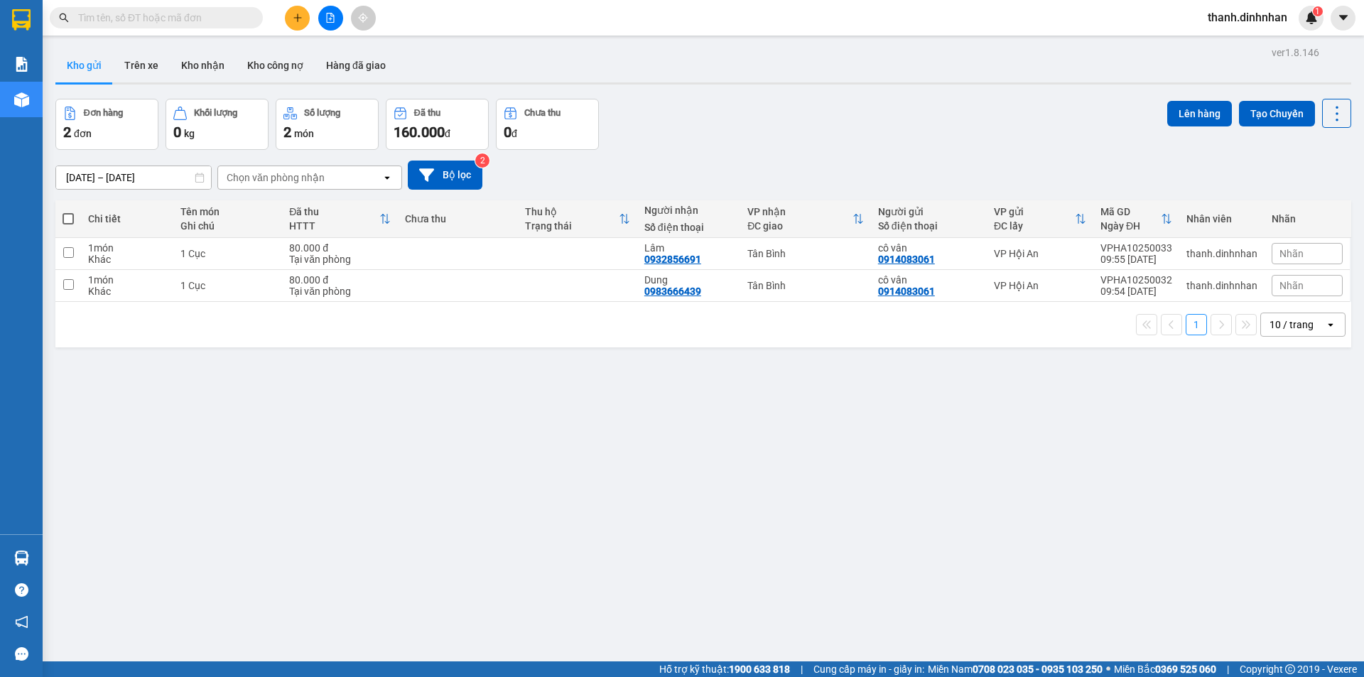
click at [265, 543] on div "ver 1.8.146 Kho gửi Trên xe Kho nhận Kho công nợ Hàng đã giao Đơn hàng 2 đơn Kh…" at bounding box center [703, 381] width 1307 height 677
click at [664, 260] on div "0932856691" at bounding box center [672, 259] width 57 height 11
copy div "0932856691"
click at [673, 293] on div "0983666439" at bounding box center [672, 291] width 57 height 11
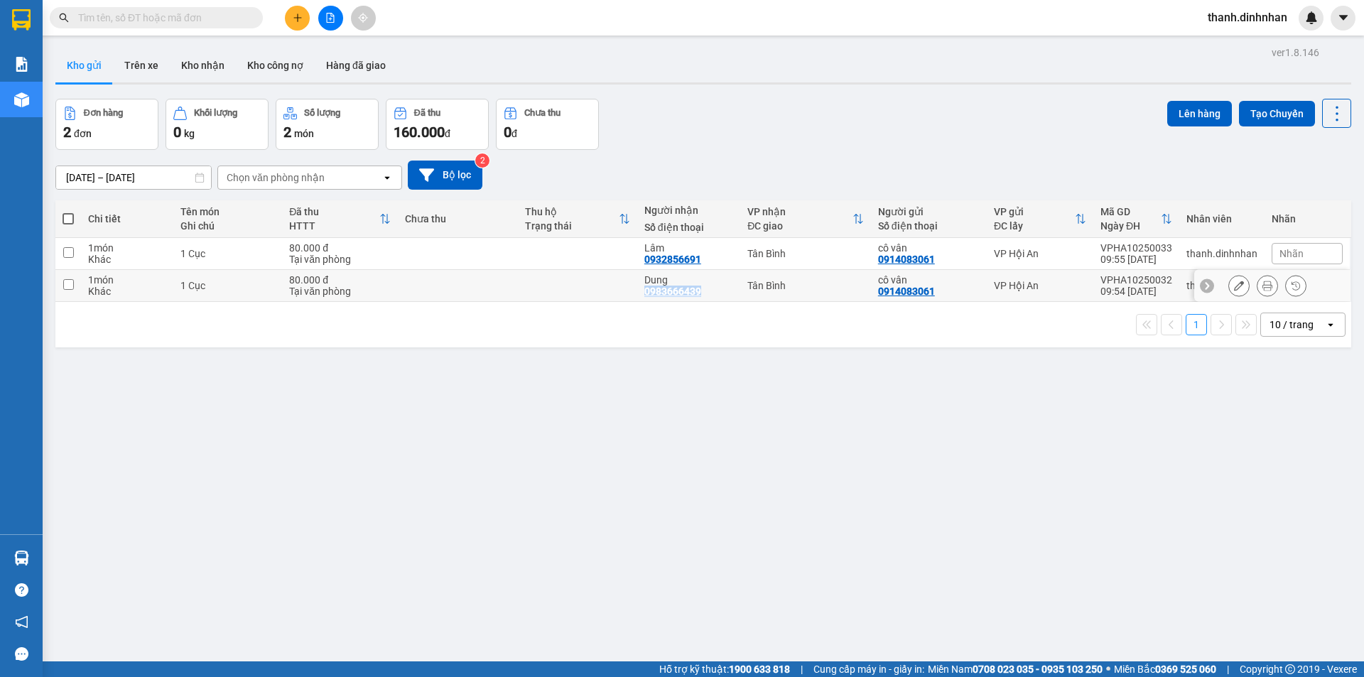
click at [673, 293] on div "0983666439" at bounding box center [672, 291] width 57 height 11
copy div "0983666439"
click at [833, 592] on div "ver 1.8.146 Kho gửi Trên xe Kho nhận Kho công nợ Hàng đã giao Đơn hàng 2 đơn Kh…" at bounding box center [703, 381] width 1307 height 677
click at [291, 17] on button at bounding box center [297, 18] width 25 height 25
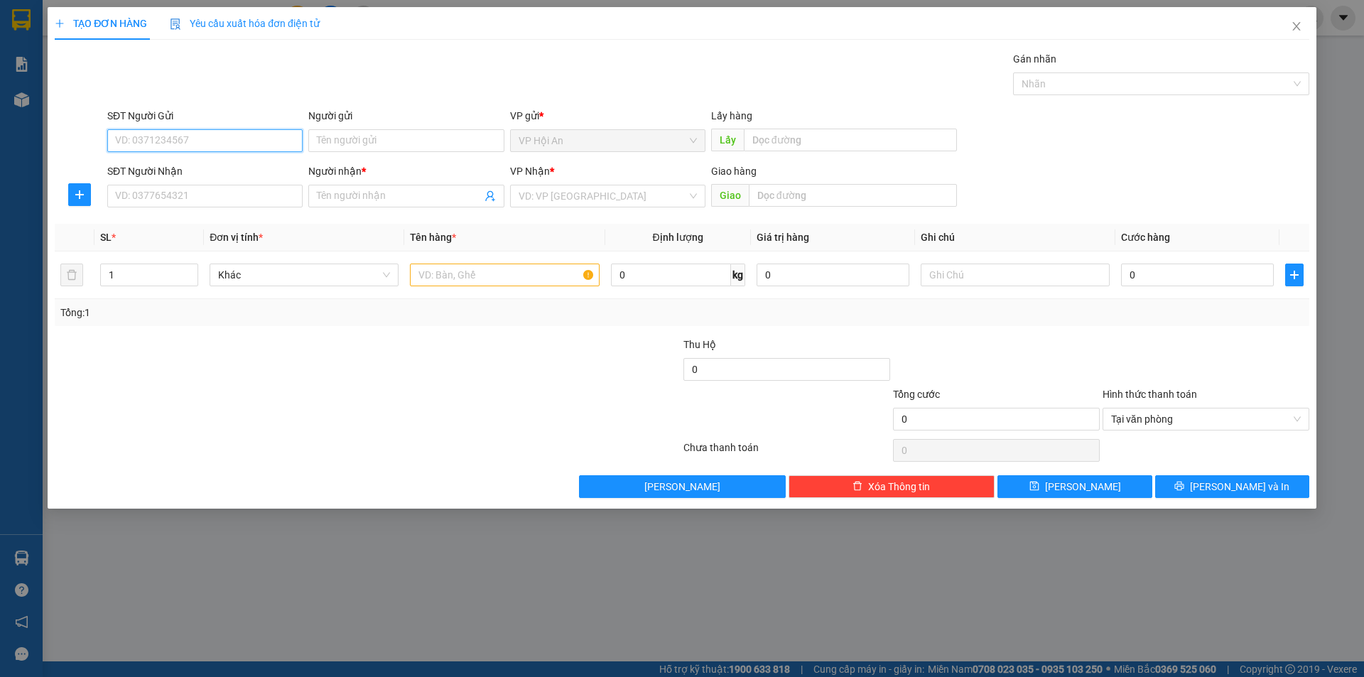
click at [155, 142] on input "SĐT Người Gửi" at bounding box center [204, 140] width 195 height 23
type input "0917691769"
drag, startPoint x: 209, startPoint y: 163, endPoint x: 201, endPoint y: 168, distance: 9.3
click at [207, 164] on div "0917691769 - [PERSON_NAME]" at bounding box center [205, 169] width 178 height 16
type input "C HOA"
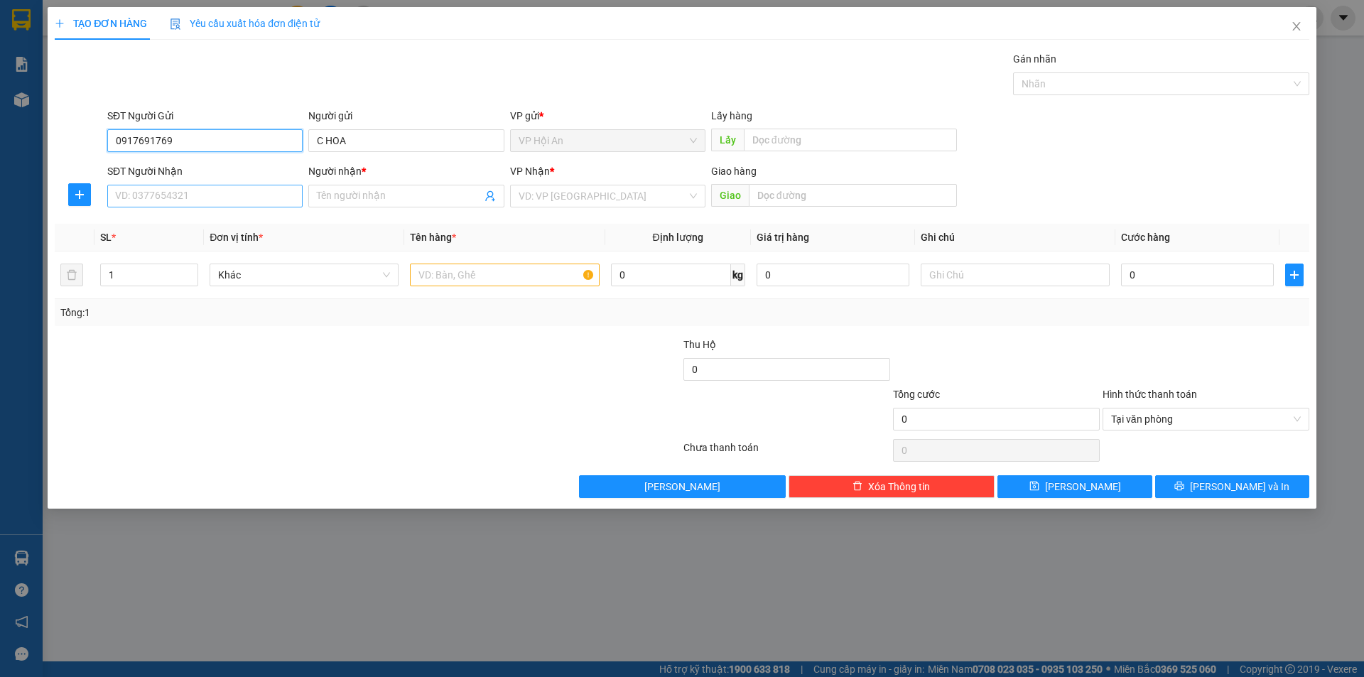
type input "0917691769"
click at [193, 205] on input "SĐT Người Nhận" at bounding box center [204, 196] width 195 height 23
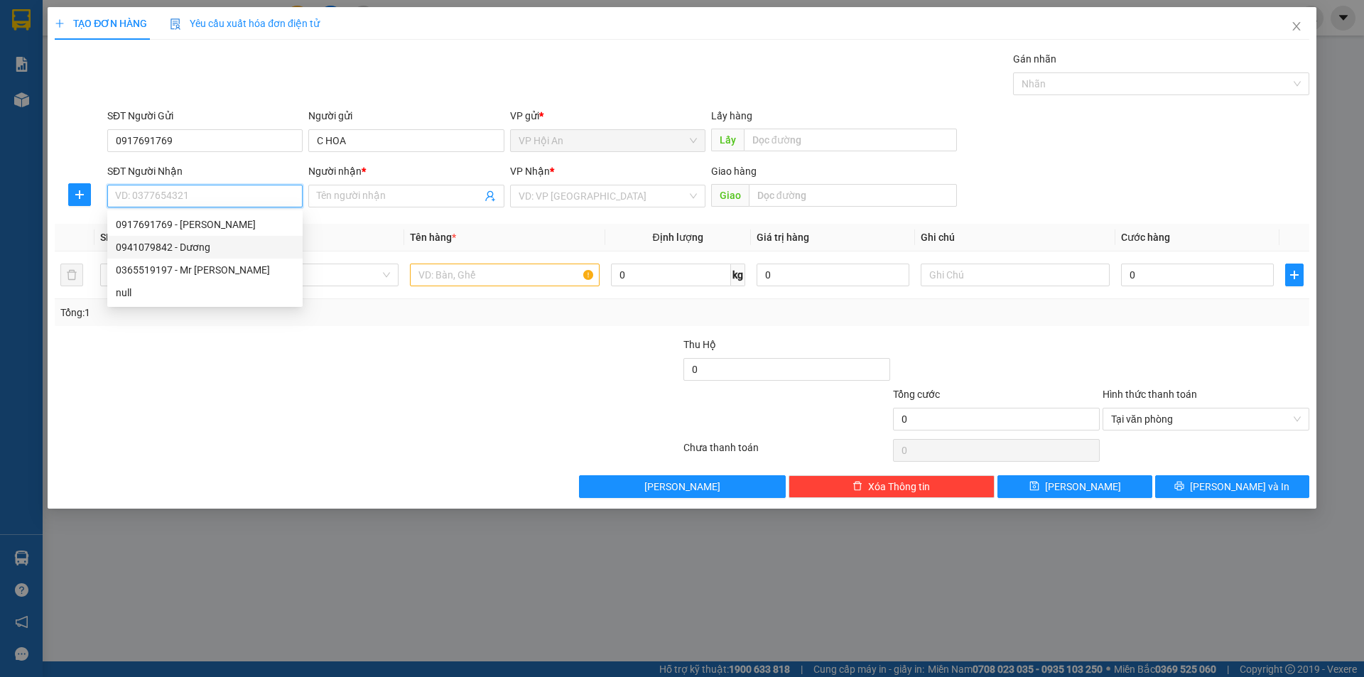
click at [209, 246] on div "0941079842 - Dương" at bounding box center [205, 247] width 178 height 16
type input "0941079842"
type input "Dương"
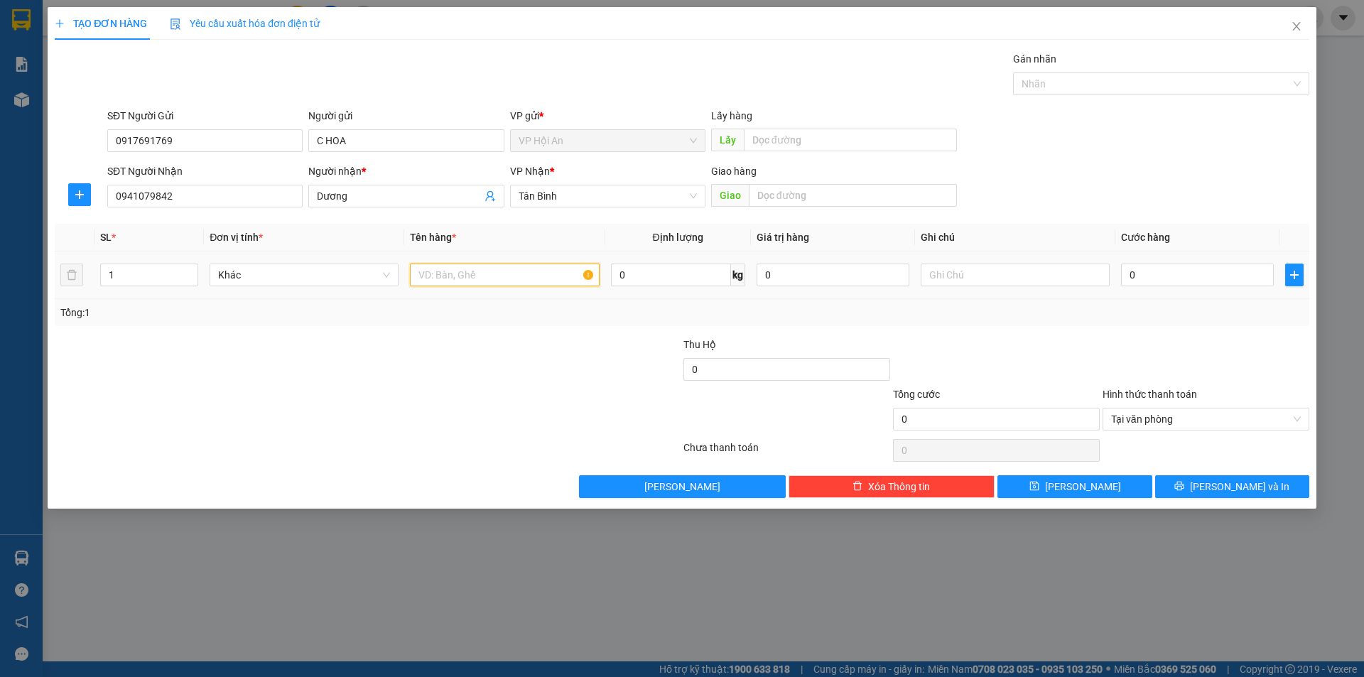
click at [448, 272] on input "text" at bounding box center [504, 275] width 189 height 23
type input "2 Thùng"
click at [1205, 278] on input "0" at bounding box center [1197, 275] width 153 height 23
type input "4"
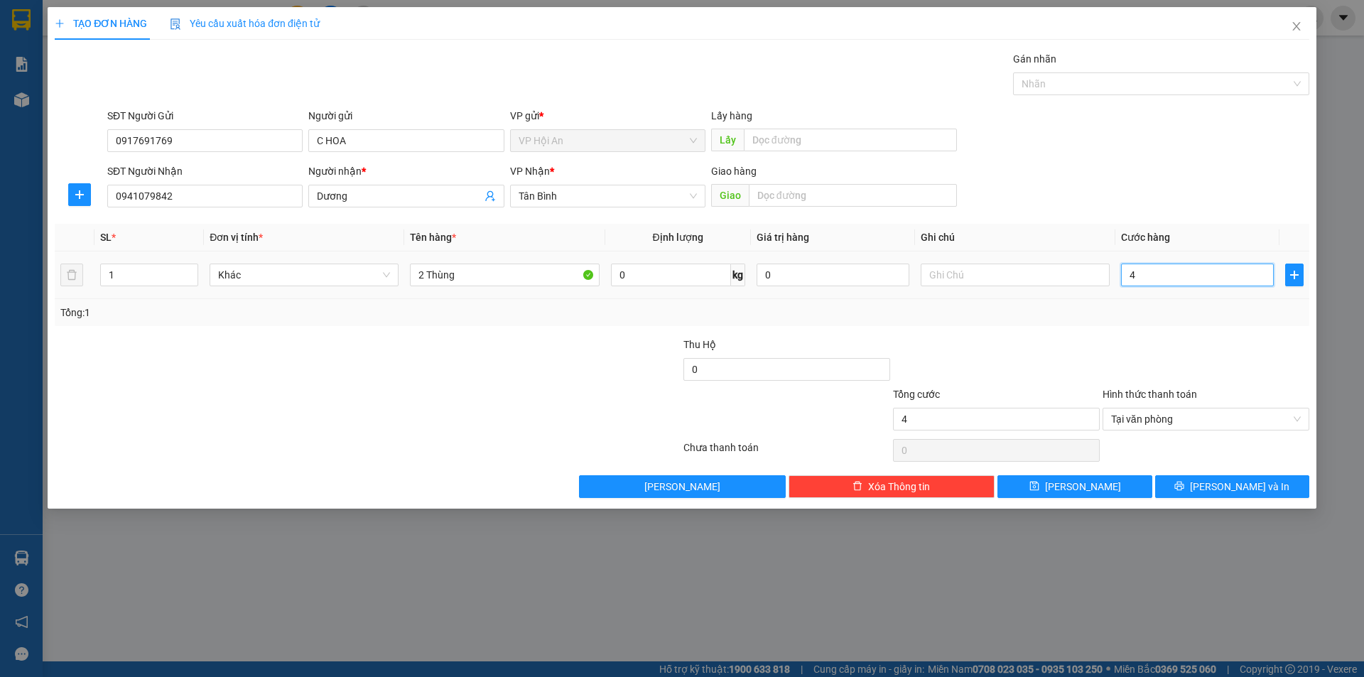
type input "40"
type input "400"
type input "4.000"
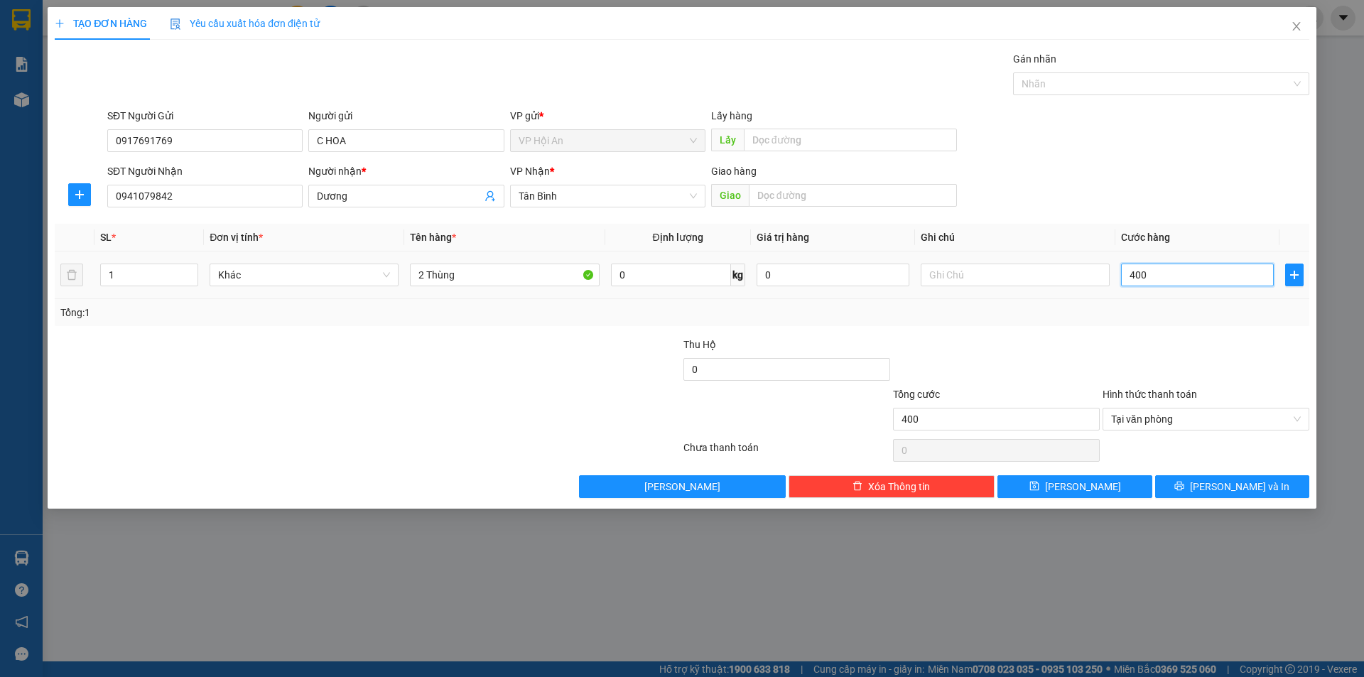
type input "4.000"
type input "40.000"
type input "400.000"
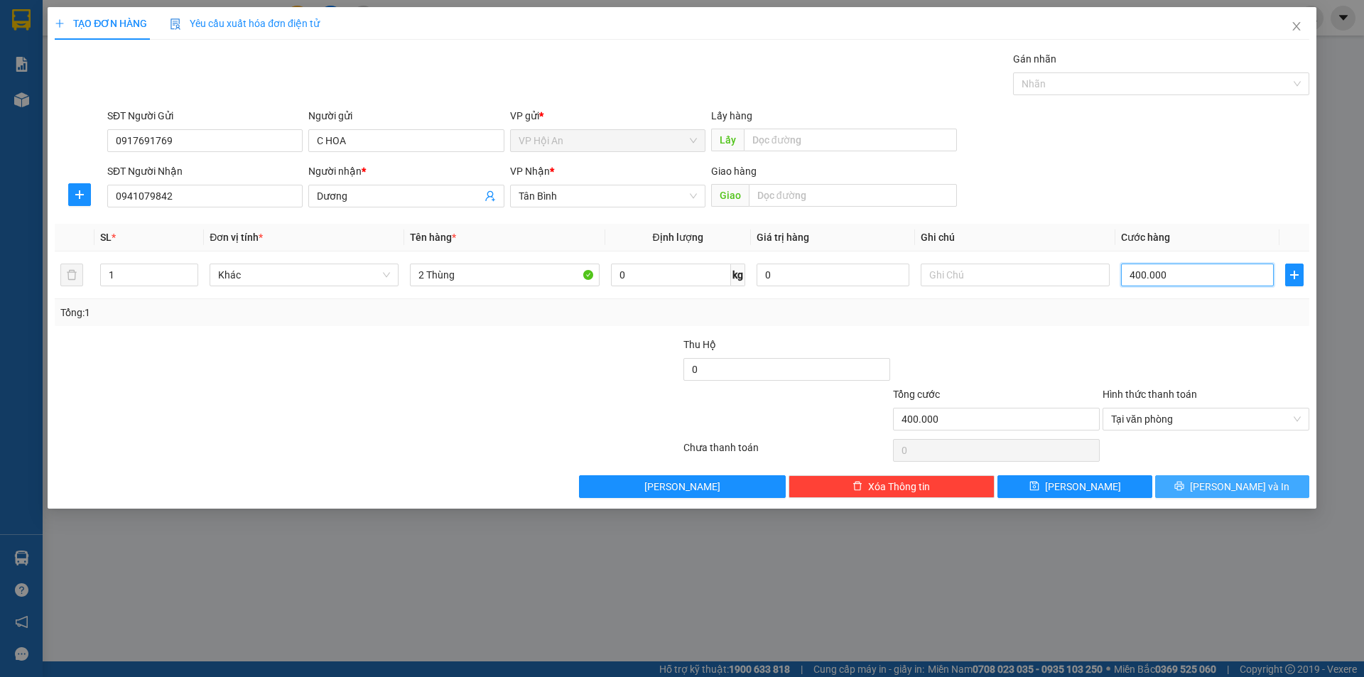
type input "400.000"
click at [1184, 484] on icon "printer" at bounding box center [1179, 486] width 10 height 10
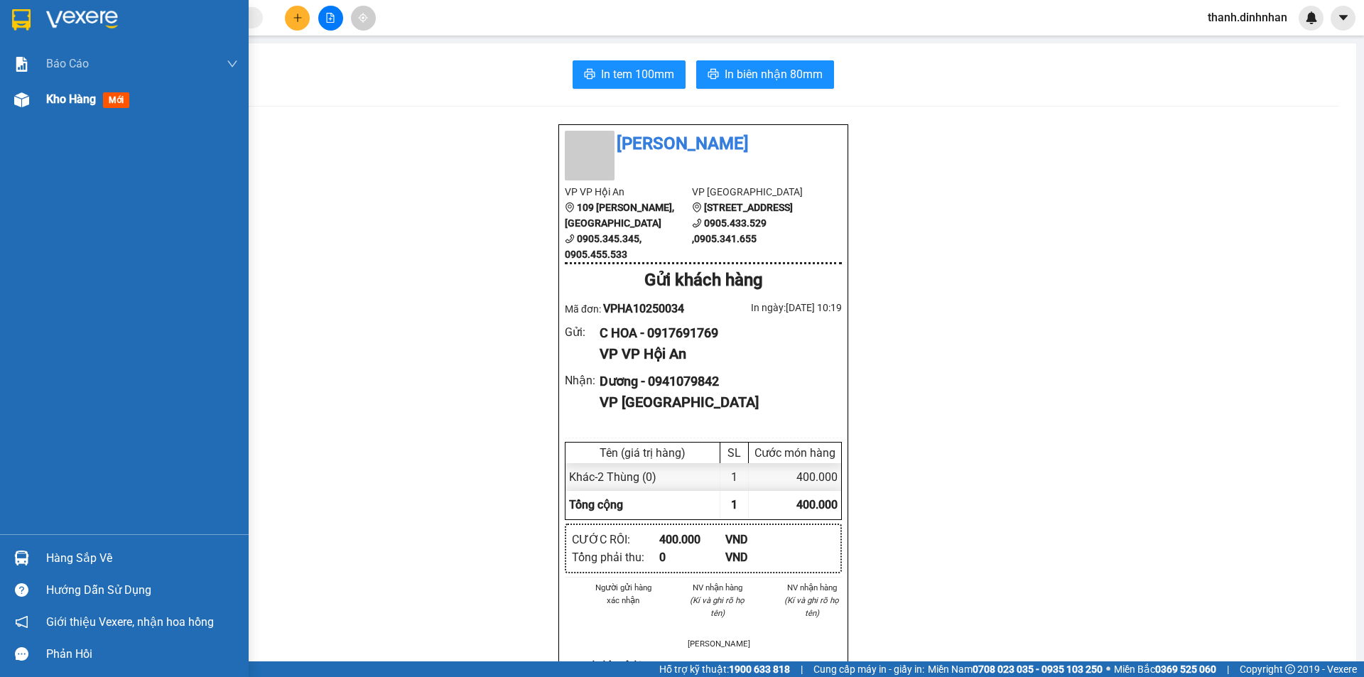
click at [42, 102] on div "Kho hàng mới" at bounding box center [124, 100] width 249 height 36
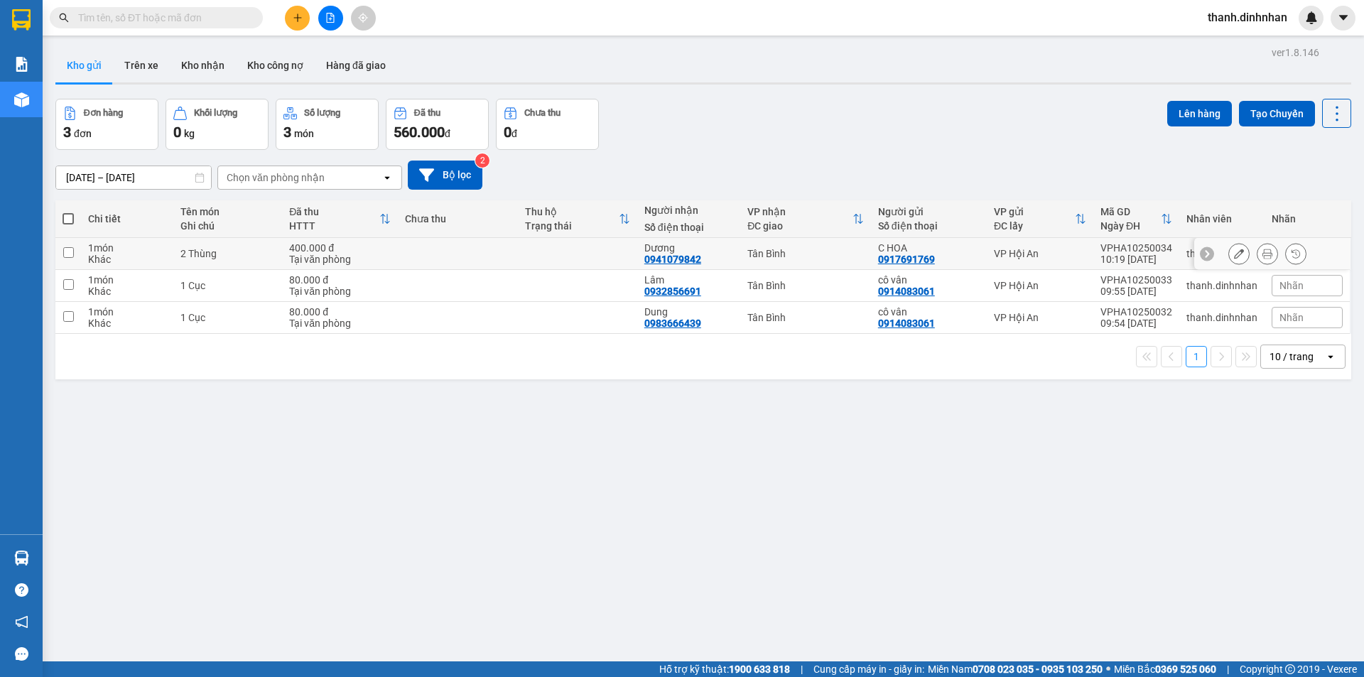
click at [665, 260] on div "0941079842" at bounding box center [672, 259] width 57 height 11
copy div "0941079842"
drag, startPoint x: 647, startPoint y: 595, endPoint x: 646, endPoint y: 578, distance: 17.1
click at [649, 594] on div "ver 1.8.146 Kho gửi Trên xe Kho nhận Kho công nợ Hàng đã giao Đơn hàng 3 đơn Kh…" at bounding box center [703, 381] width 1307 height 677
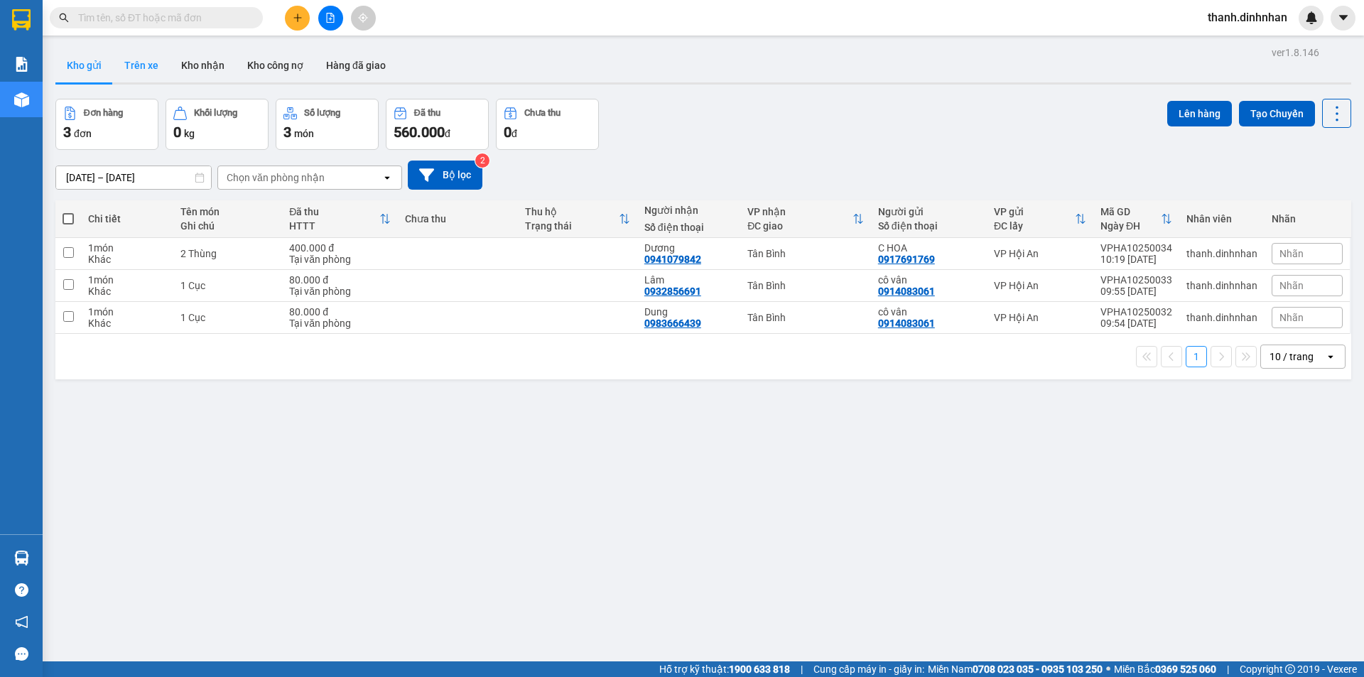
click at [144, 57] on button "Trên xe" at bounding box center [141, 65] width 57 height 34
